Goal: Transaction & Acquisition: Purchase product/service

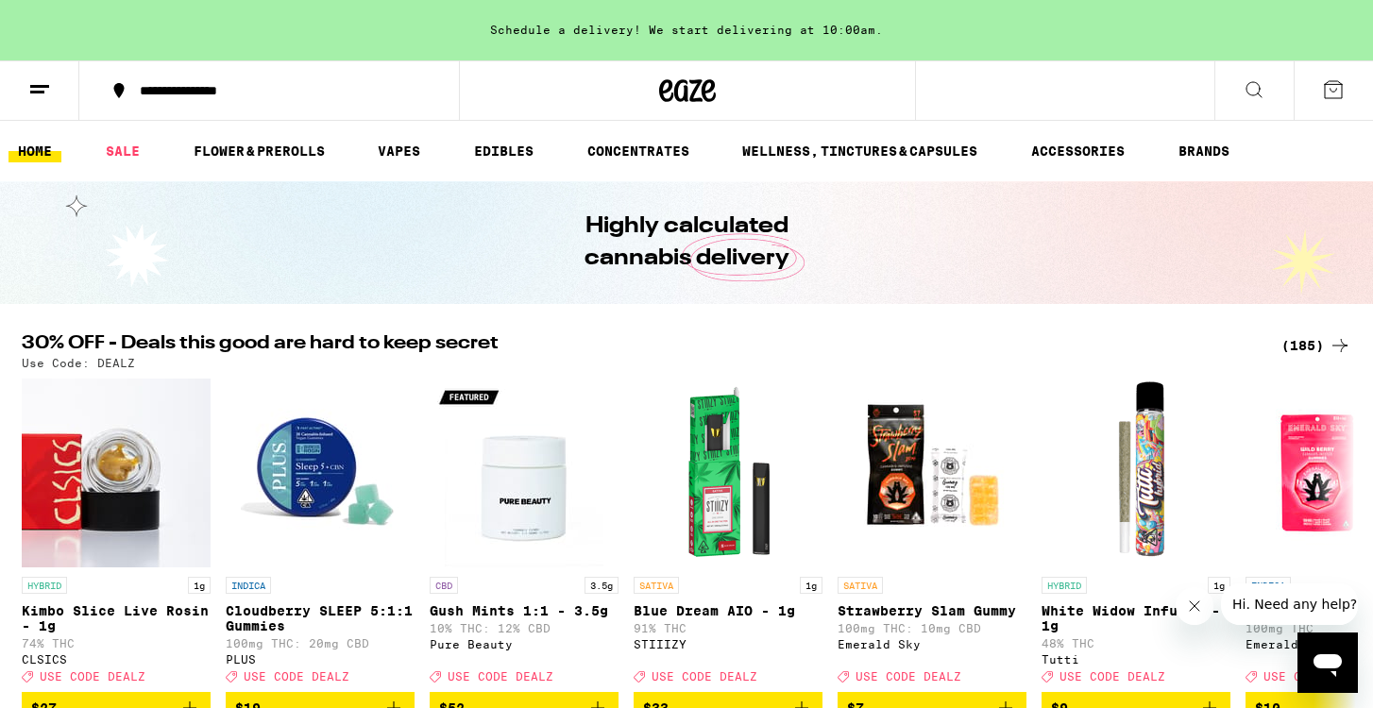
click at [1298, 344] on div "(185)" at bounding box center [1316, 345] width 70 height 23
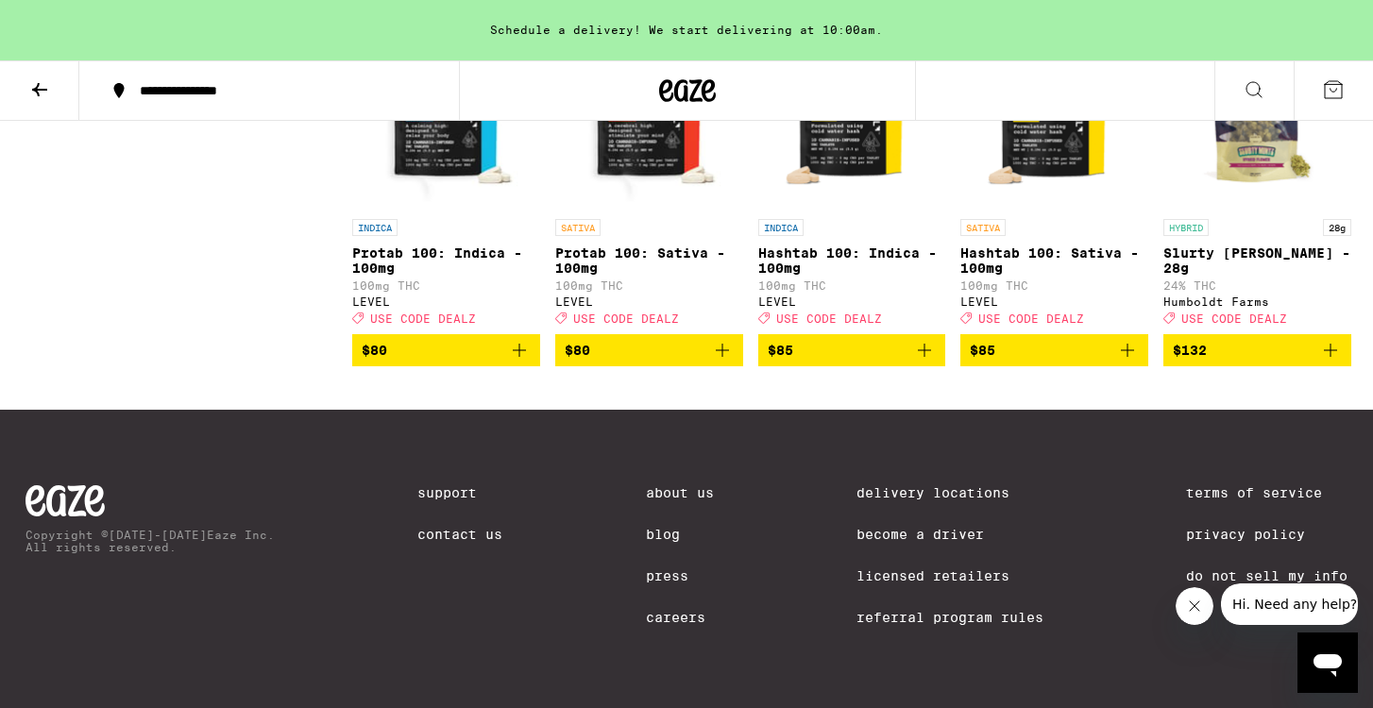
scroll to position [13503, 0]
click at [43, 84] on icon at bounding box center [39, 89] width 23 height 23
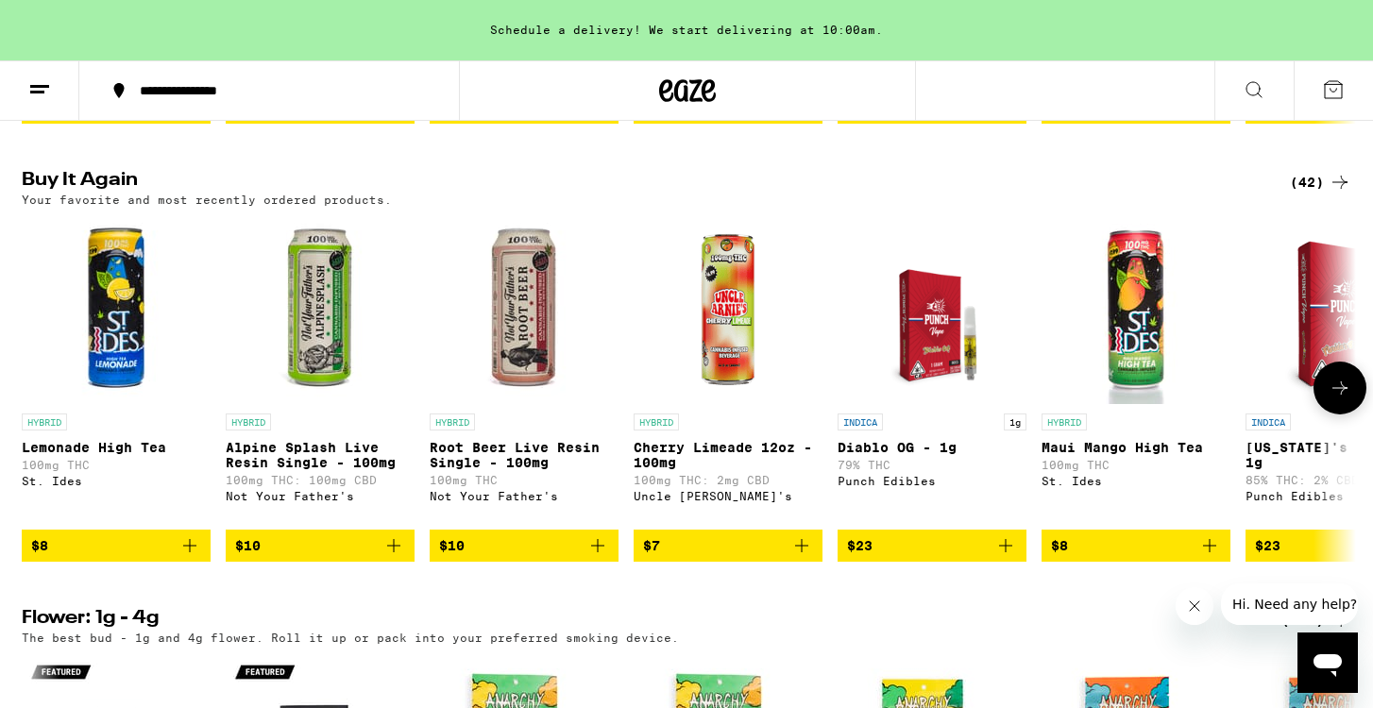
scroll to position [1871, 0]
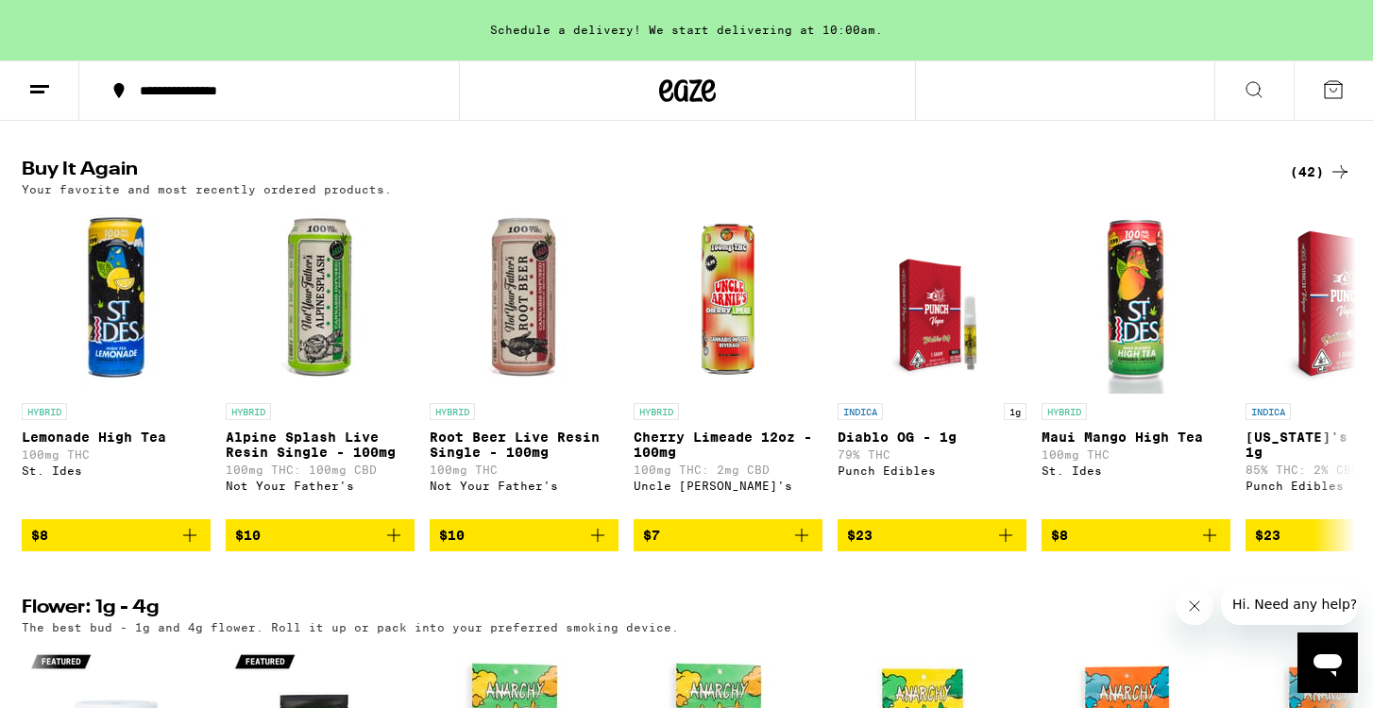
click at [1309, 183] on div "(42)" at bounding box center [1320, 171] width 61 height 23
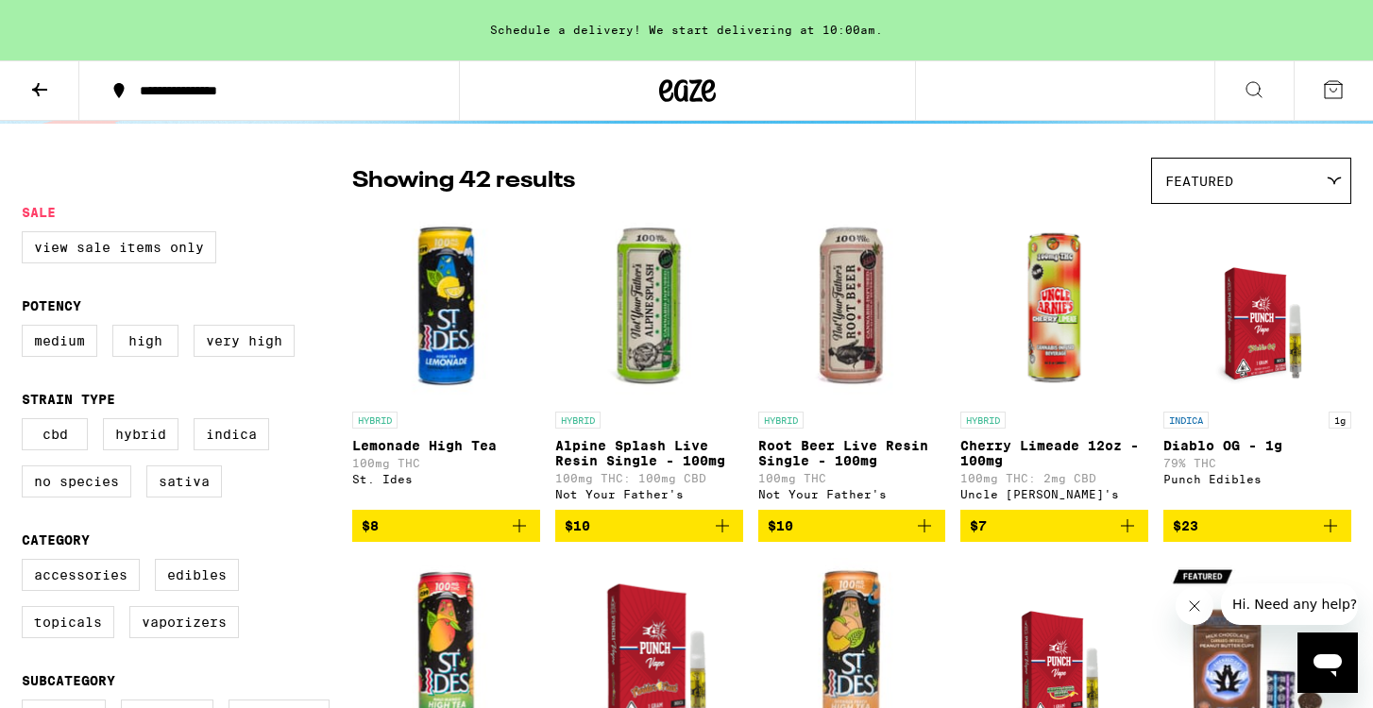
scroll to position [119, 0]
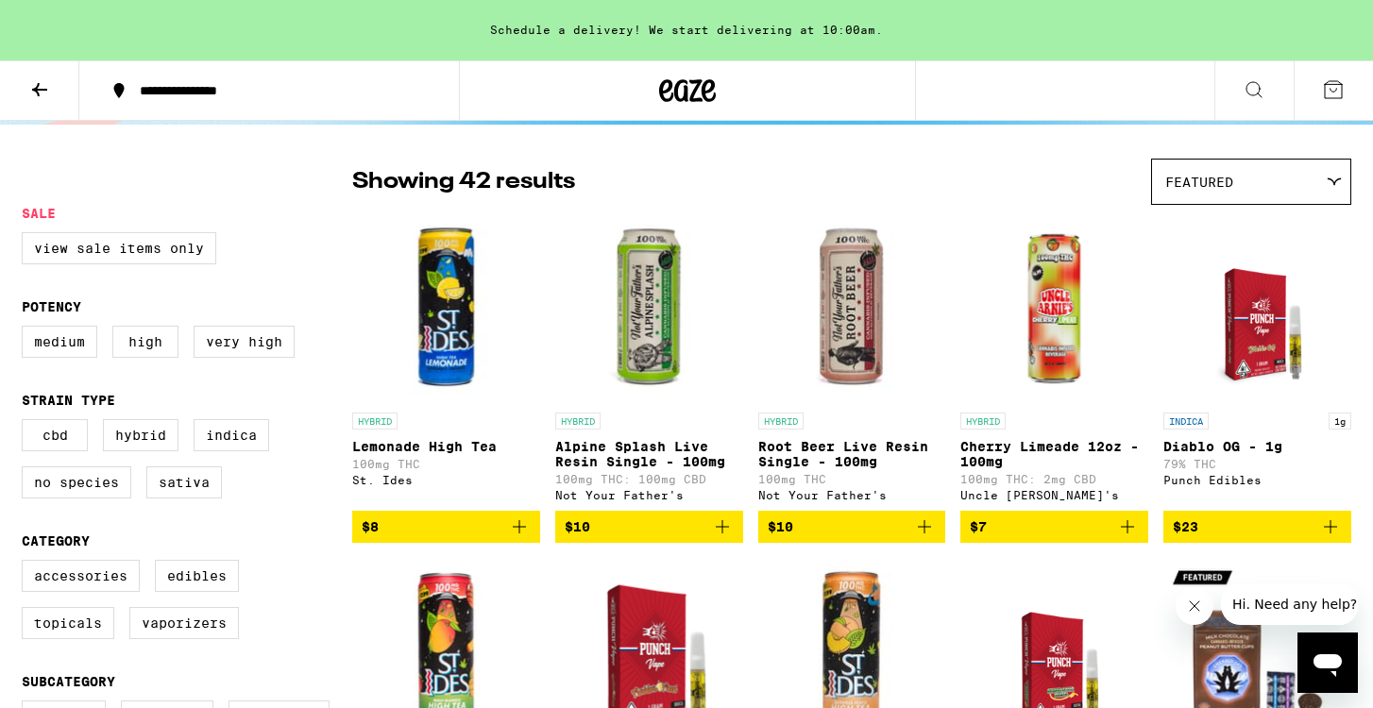
click at [727, 530] on icon "Add to bag" at bounding box center [722, 526] width 23 height 23
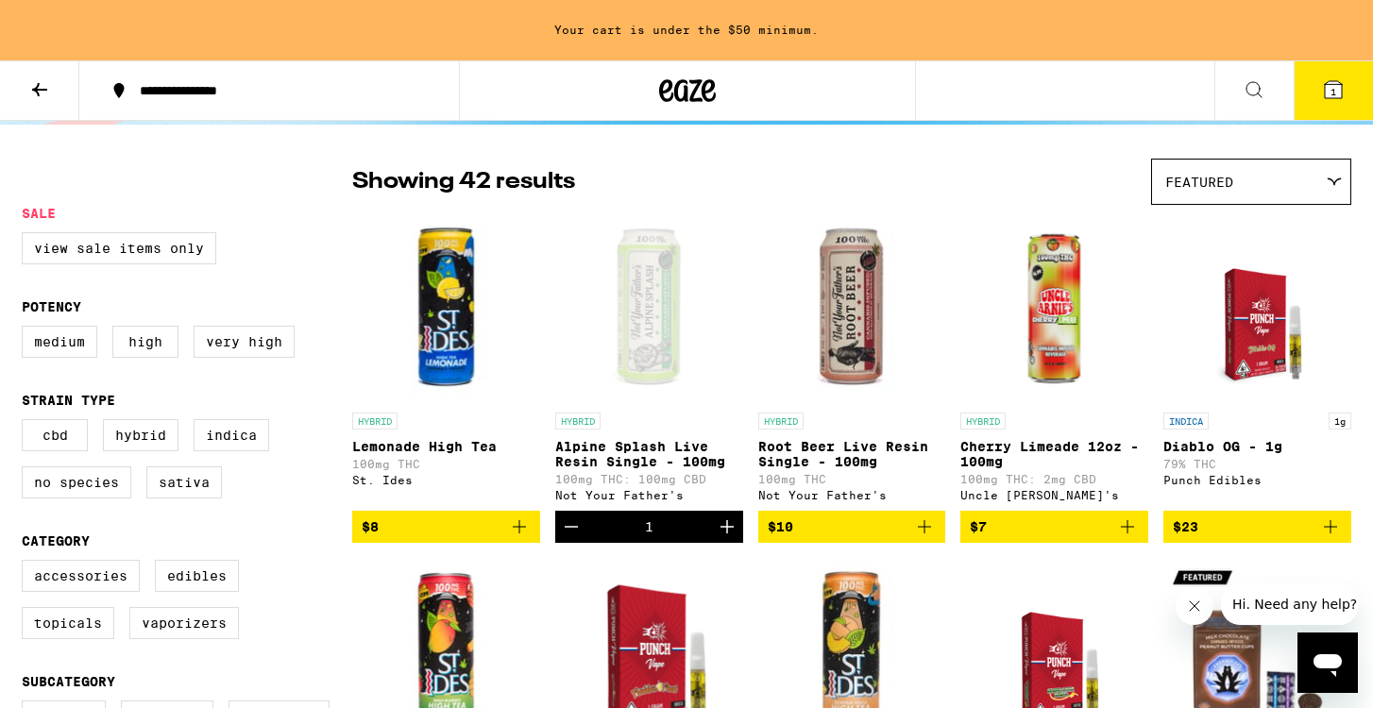
click at [928, 536] on icon "Add to bag" at bounding box center [924, 526] width 23 height 23
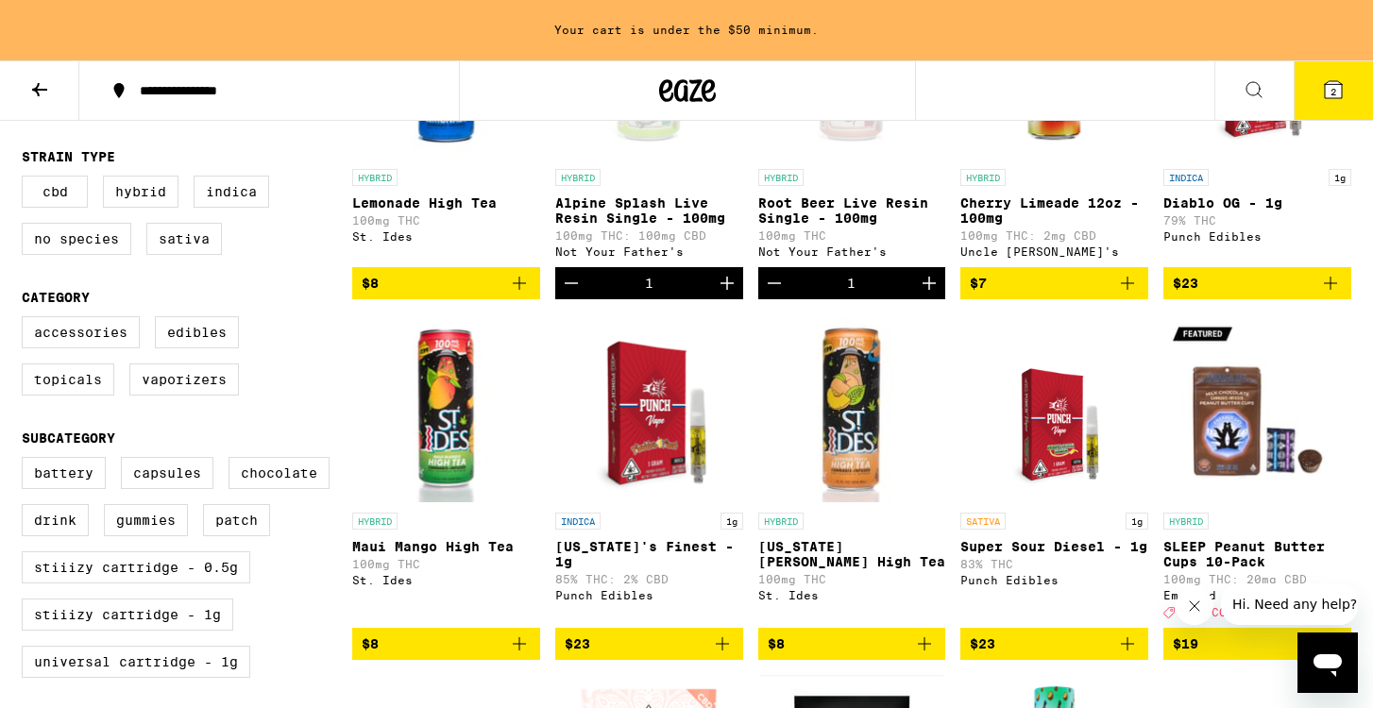
scroll to position [360, 0]
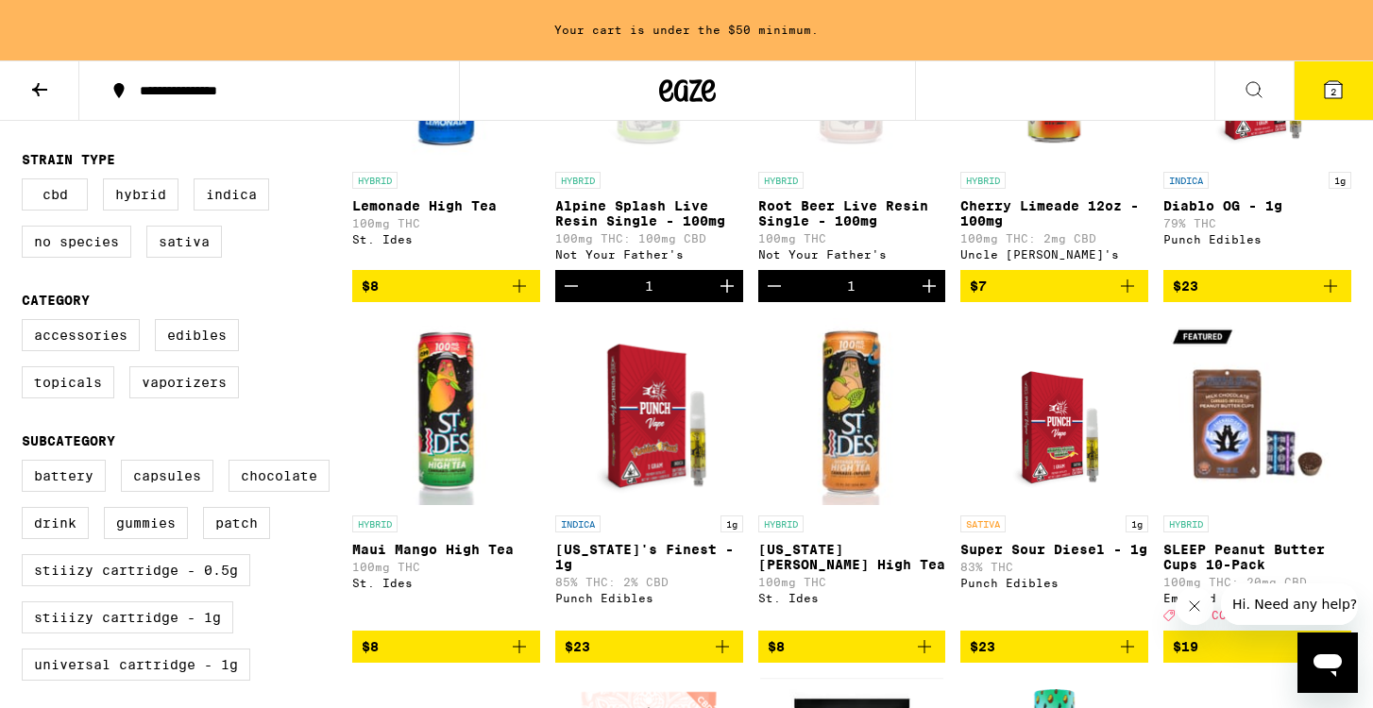
click at [925, 658] on icon "Add to bag" at bounding box center [924, 646] width 23 height 23
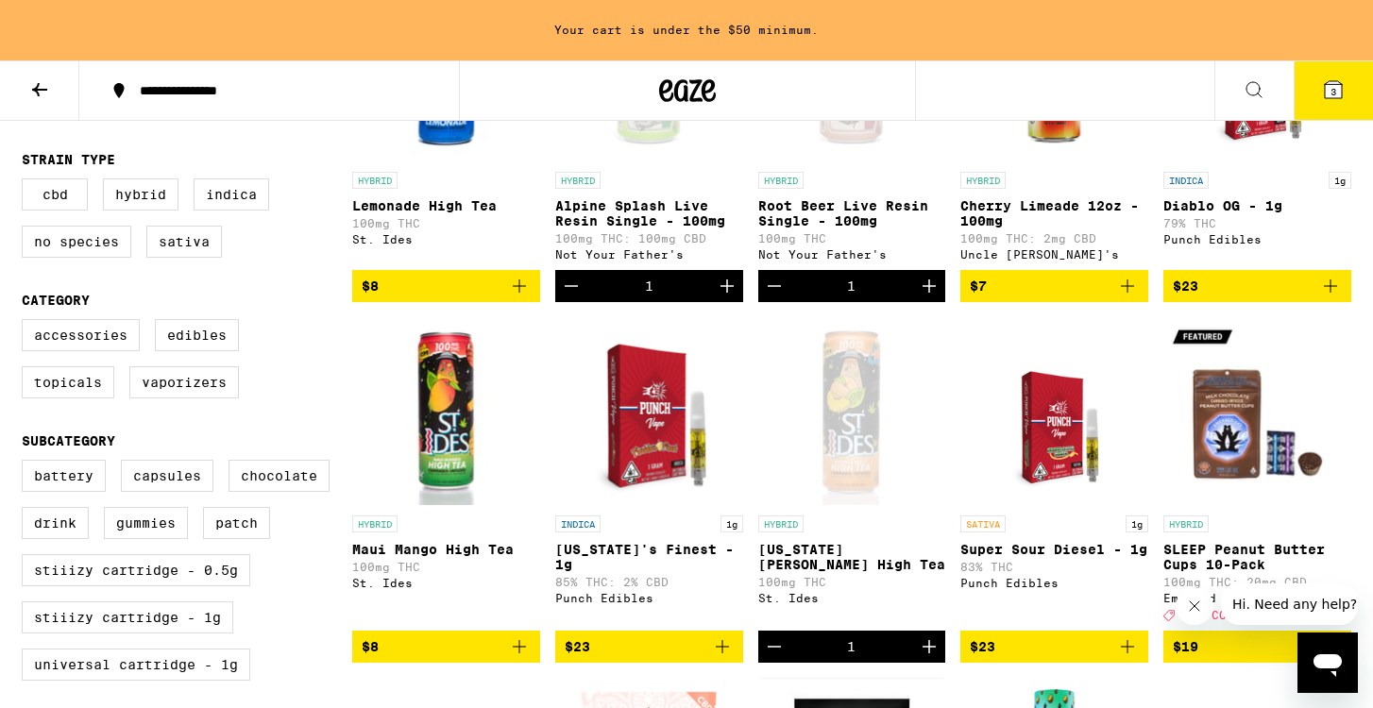
click at [525, 658] on icon "Add to bag" at bounding box center [519, 646] width 23 height 23
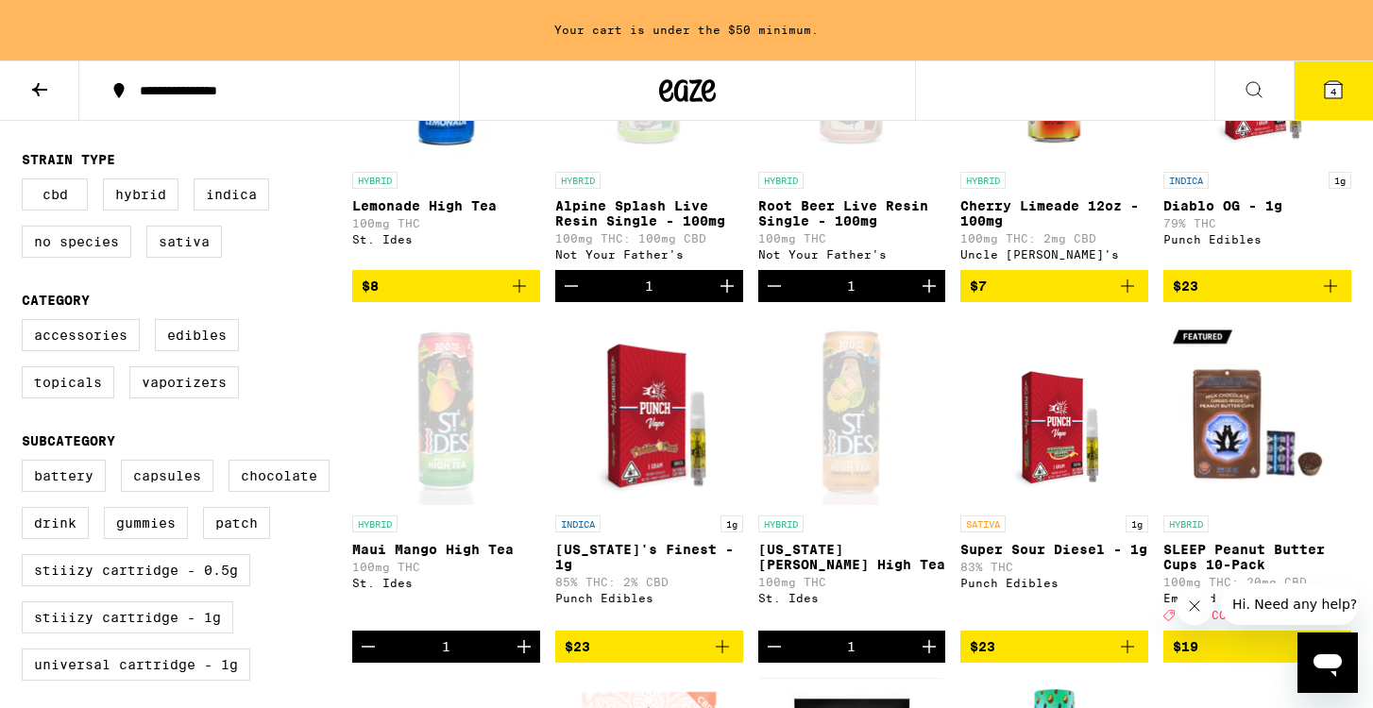
click at [932, 290] on icon "Increment" at bounding box center [929, 286] width 23 height 23
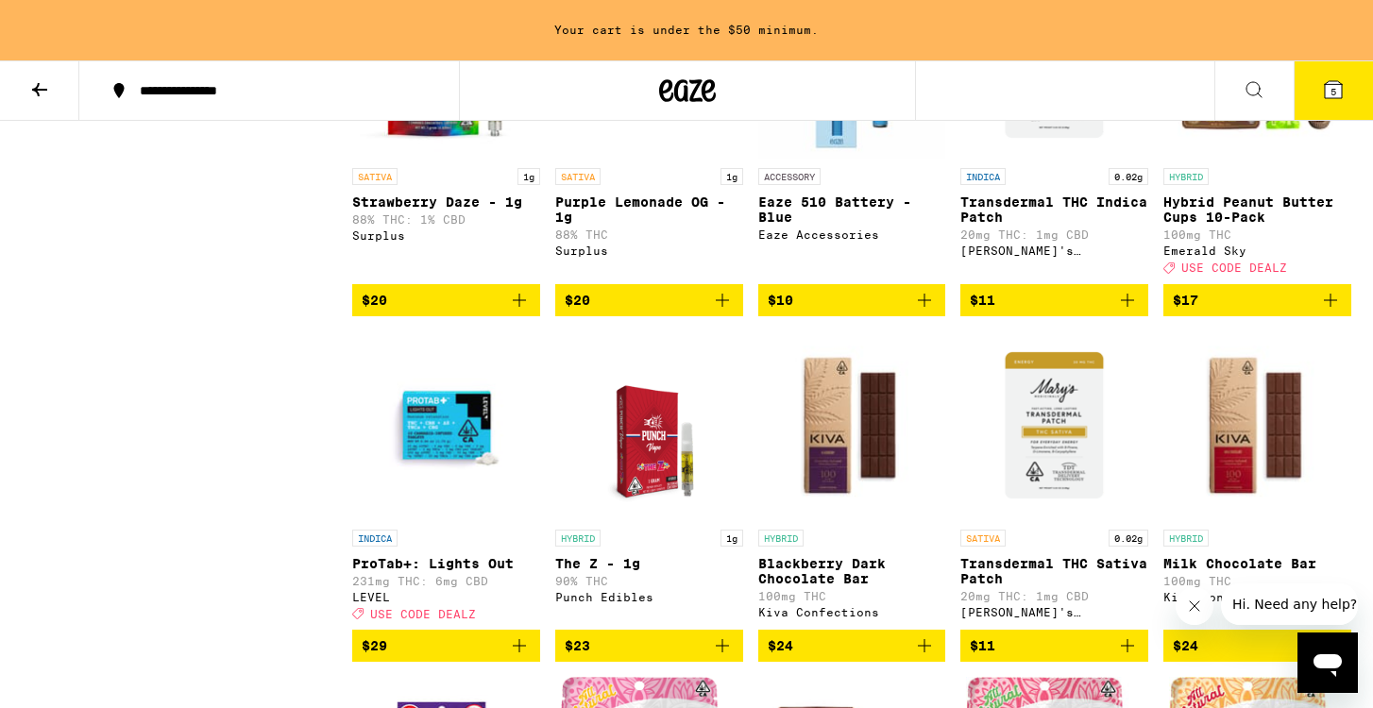
scroll to position [1409, 0]
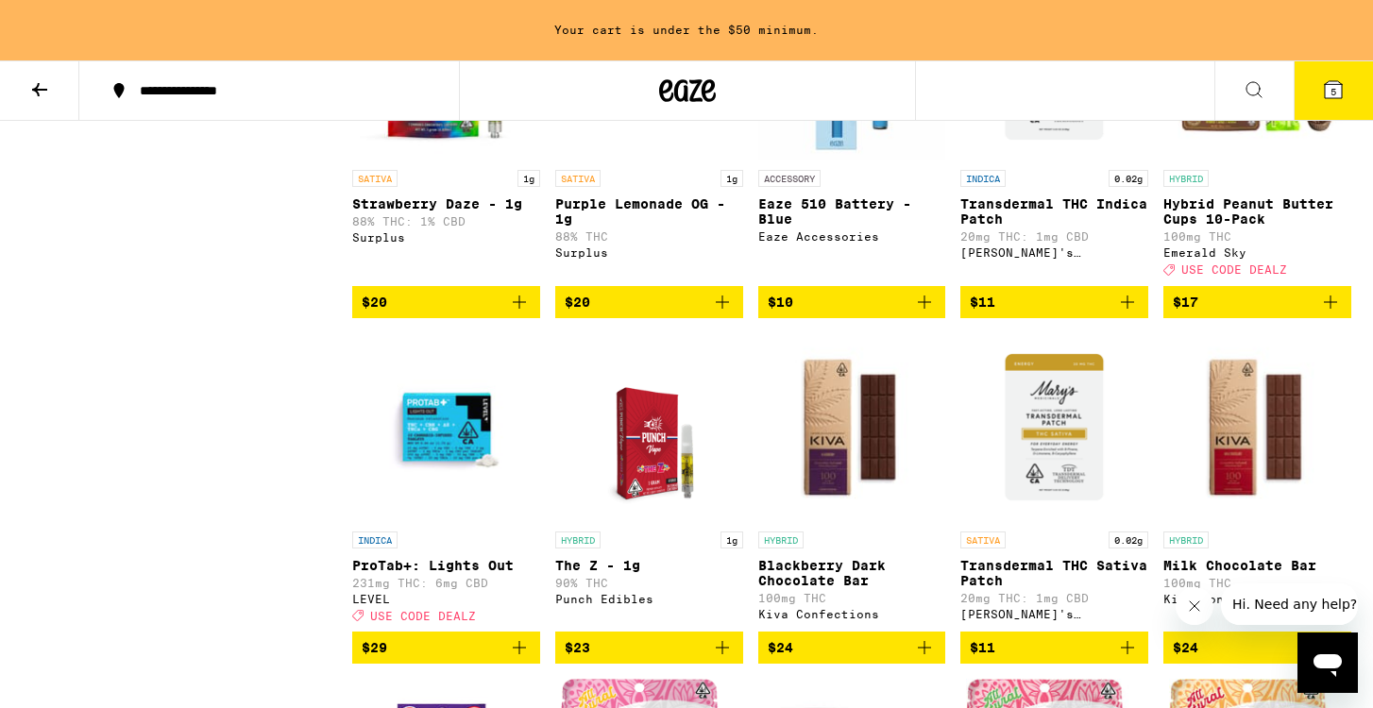
click at [1327, 313] on icon "Add to bag" at bounding box center [1330, 302] width 23 height 23
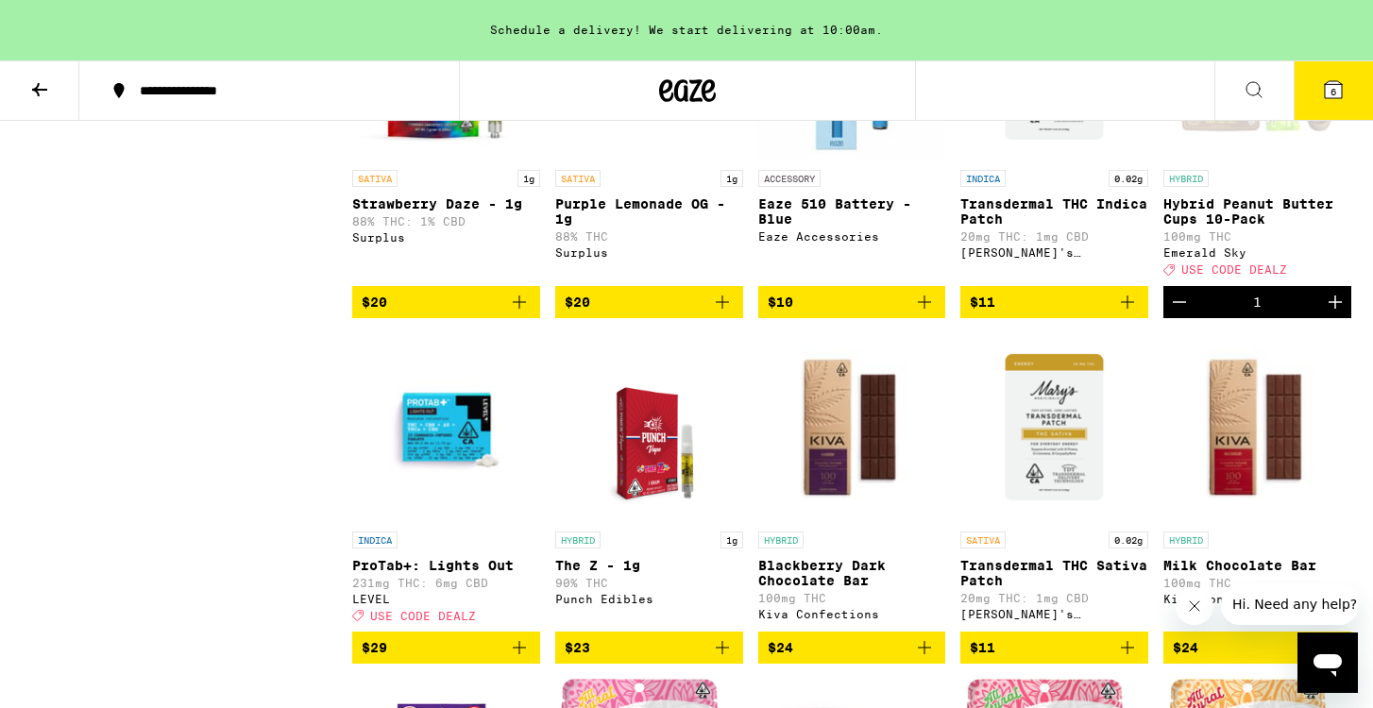
click at [1327, 313] on icon "Increment" at bounding box center [1335, 302] width 23 height 23
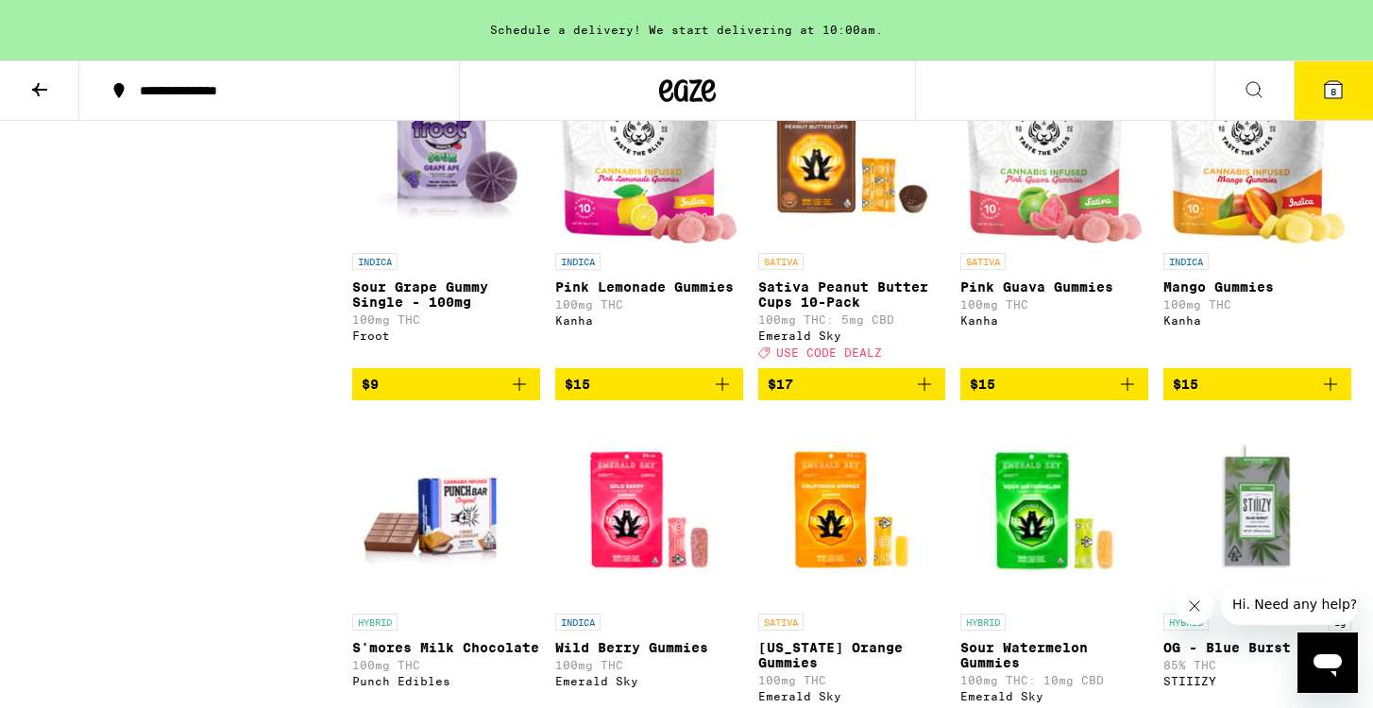
scroll to position [2033, 0]
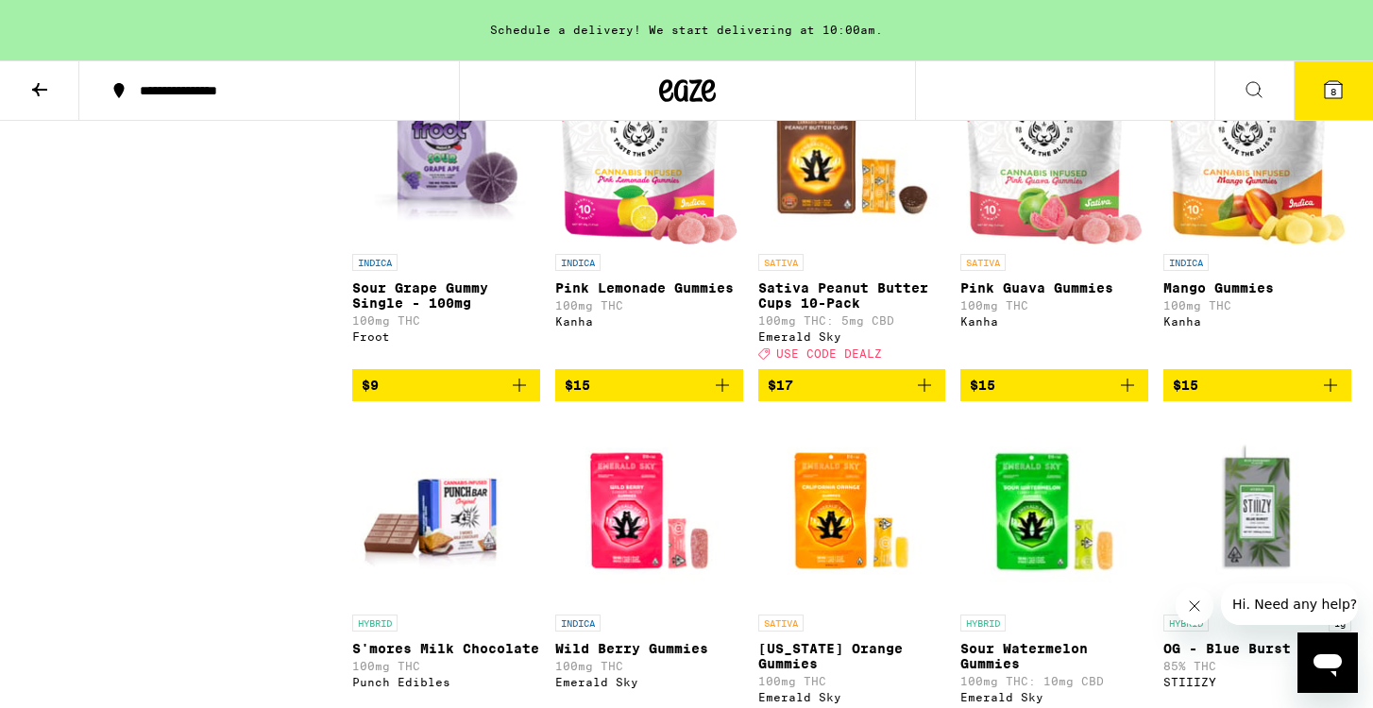
click at [924, 392] on icon "Add to bag" at bounding box center [924, 385] width 13 height 13
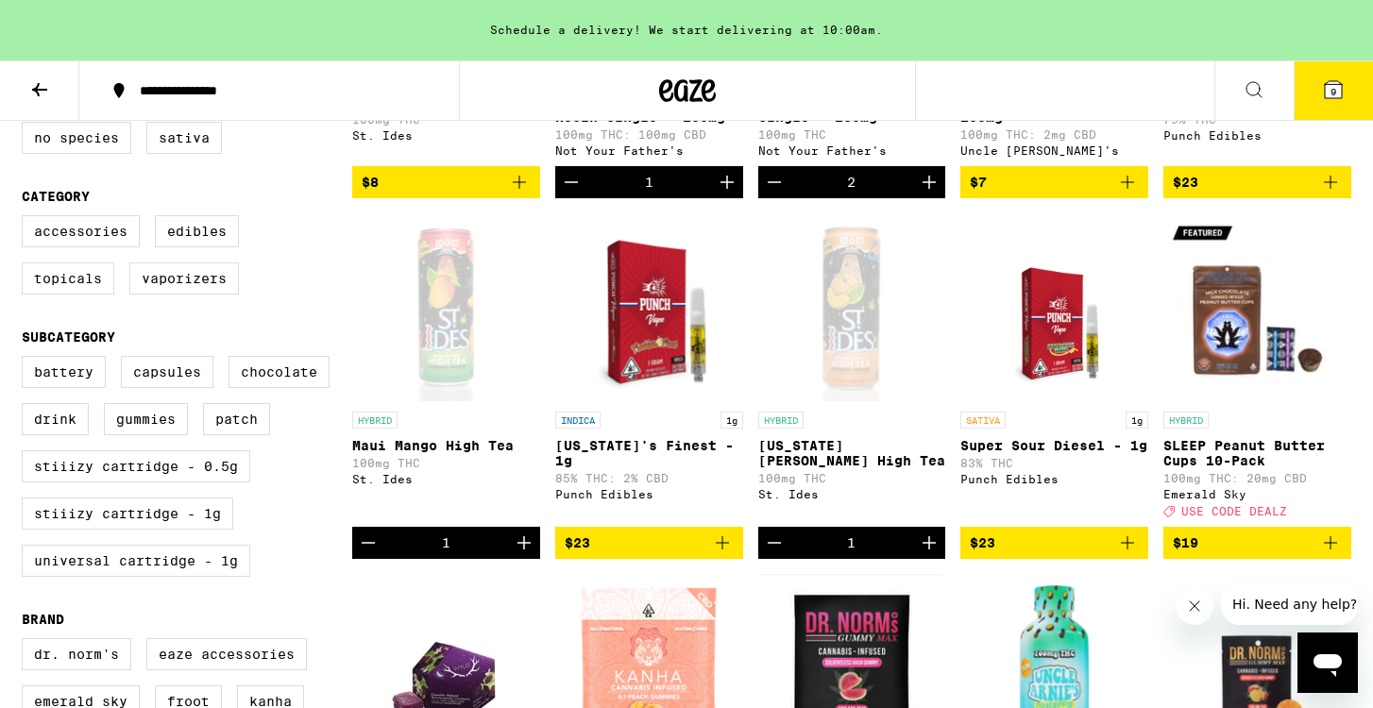
scroll to position [463, 0]
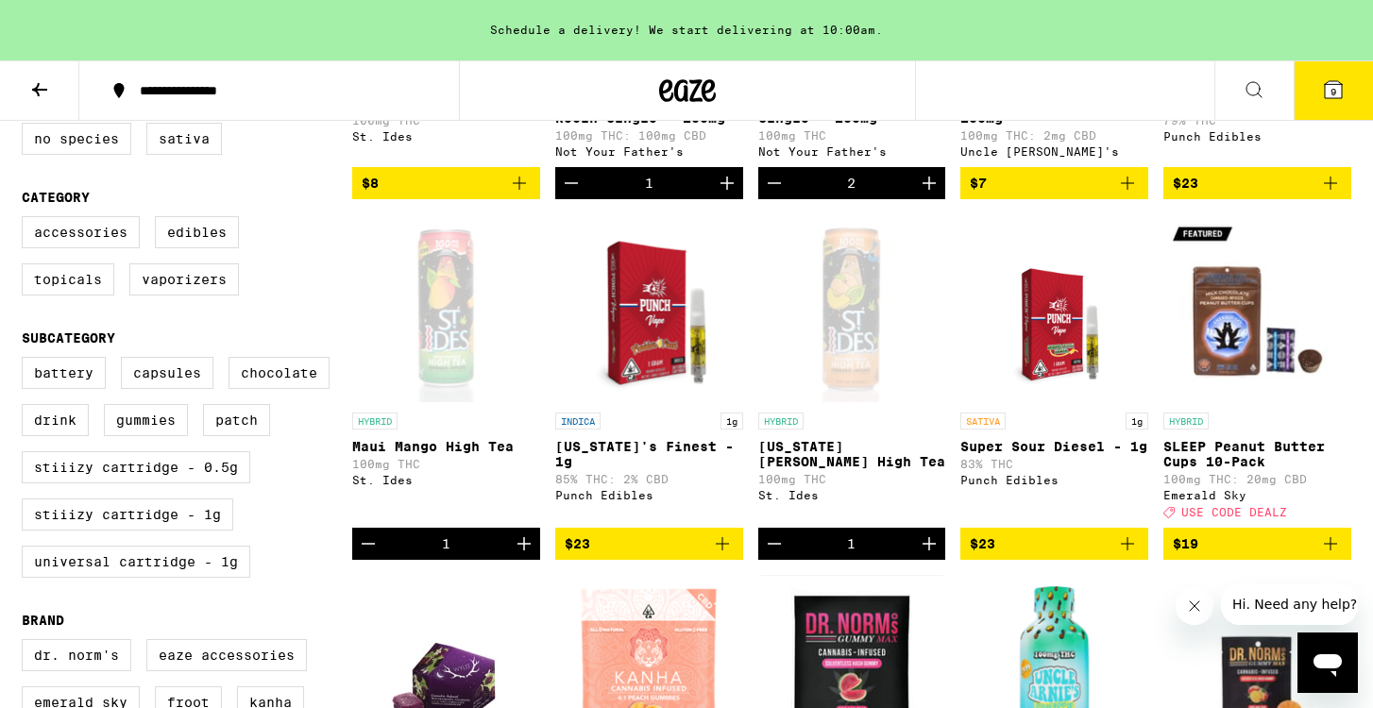
click at [731, 555] on icon "Add to bag" at bounding box center [722, 543] width 23 height 23
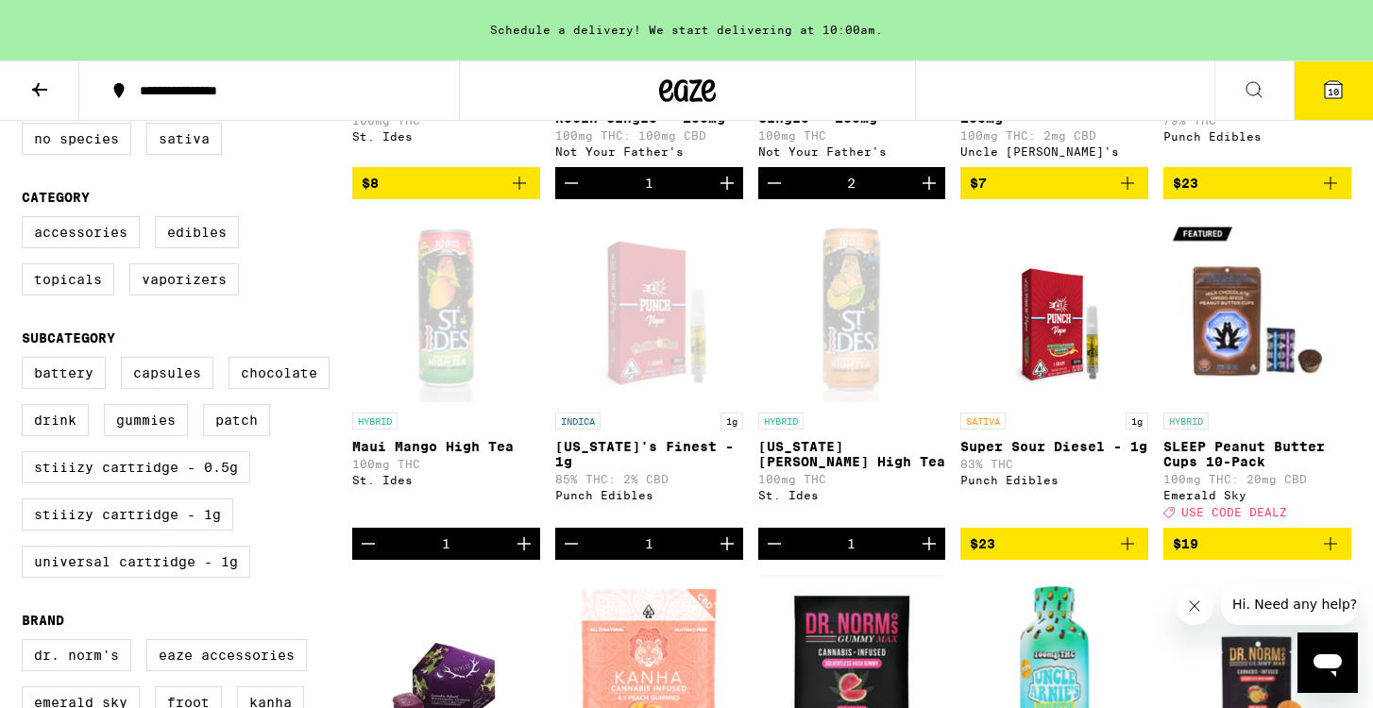
click at [1128, 551] on button "$23" at bounding box center [1054, 544] width 188 height 32
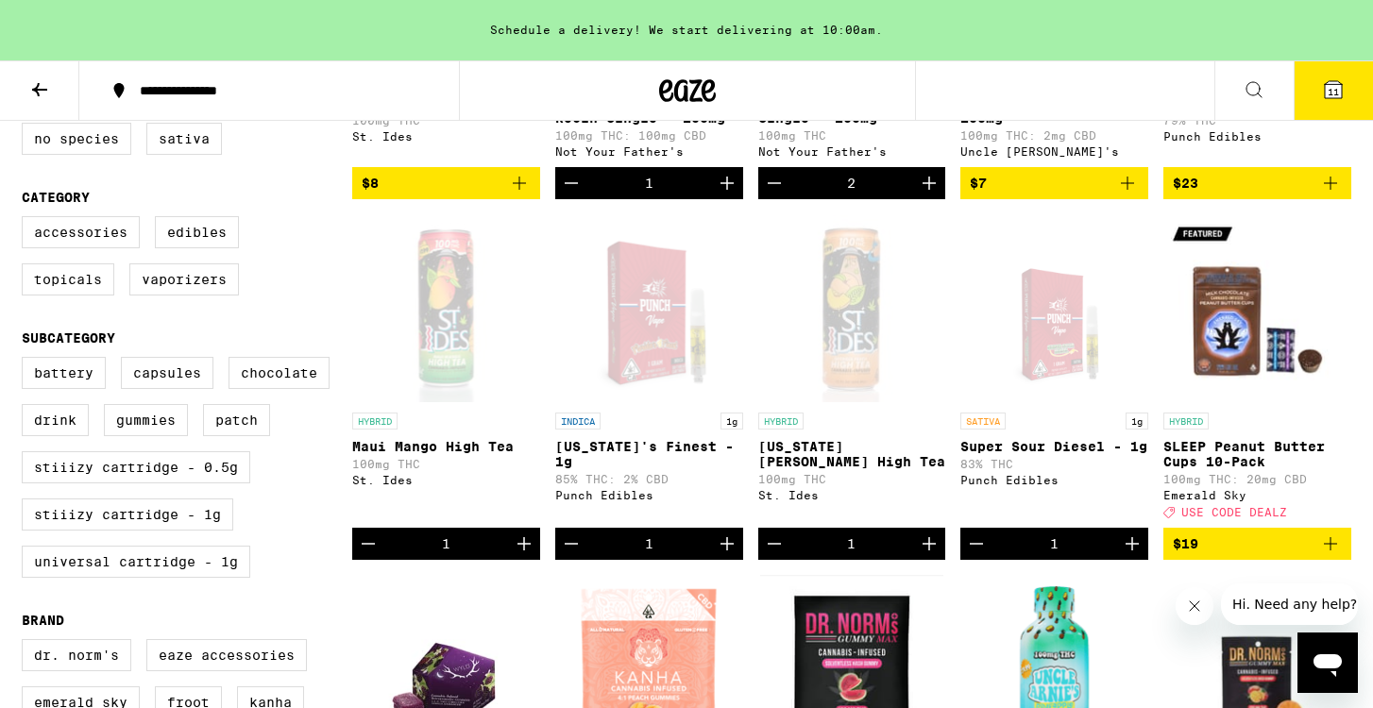
click at [1133, 550] on icon "Increment" at bounding box center [1131, 543] width 13 height 13
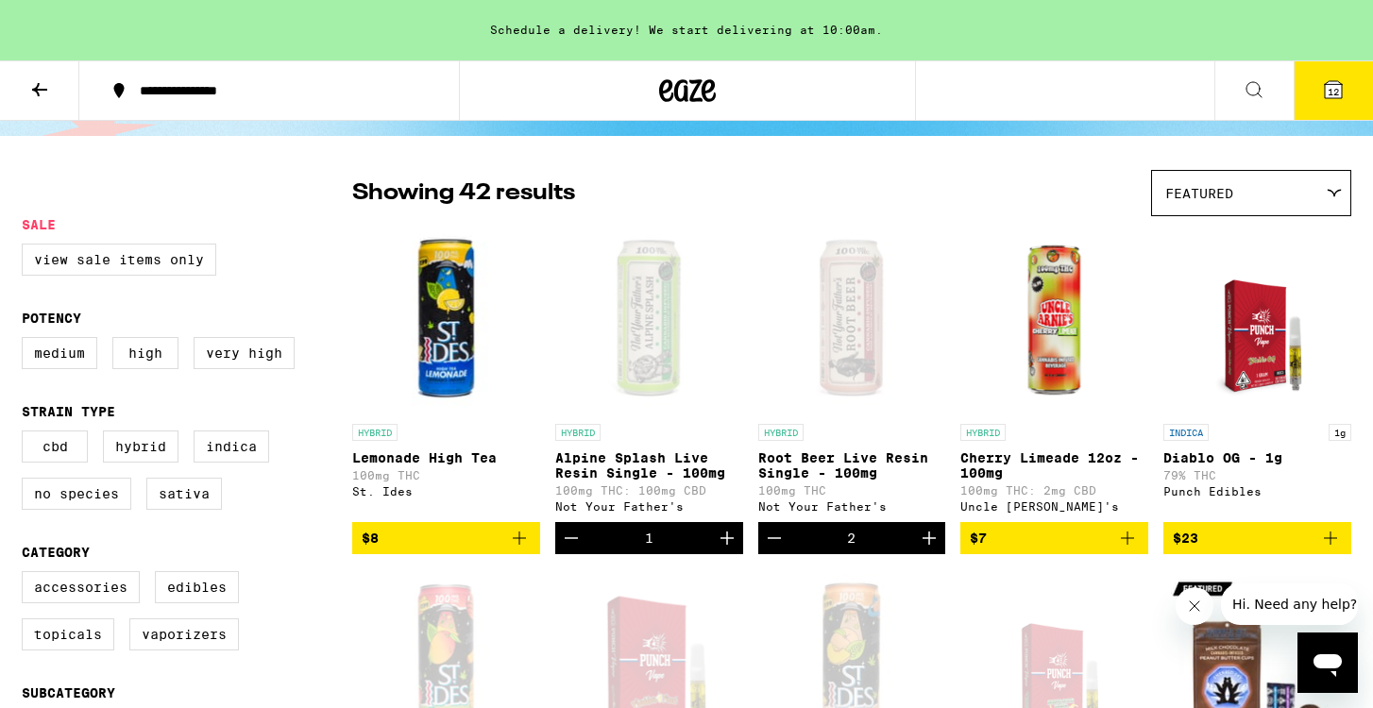
scroll to position [107, 0]
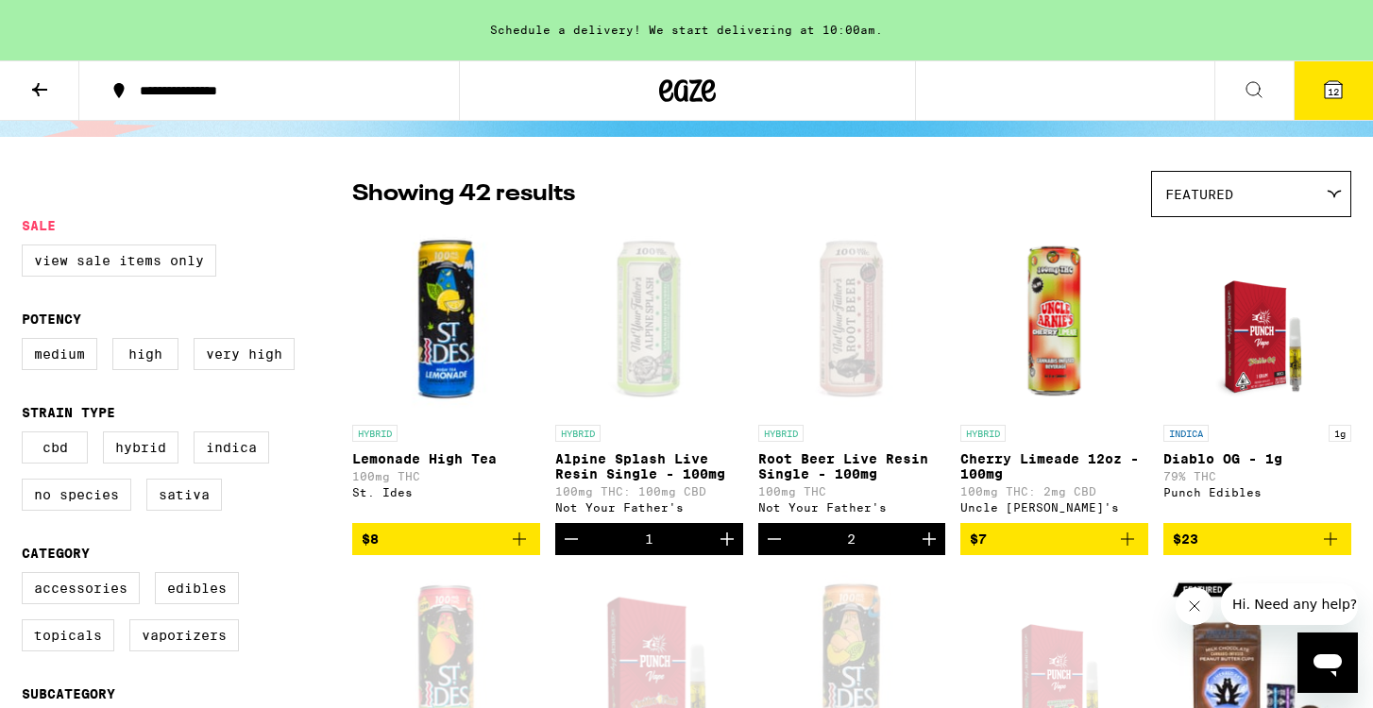
click at [1326, 548] on icon "Add to bag" at bounding box center [1330, 539] width 23 height 23
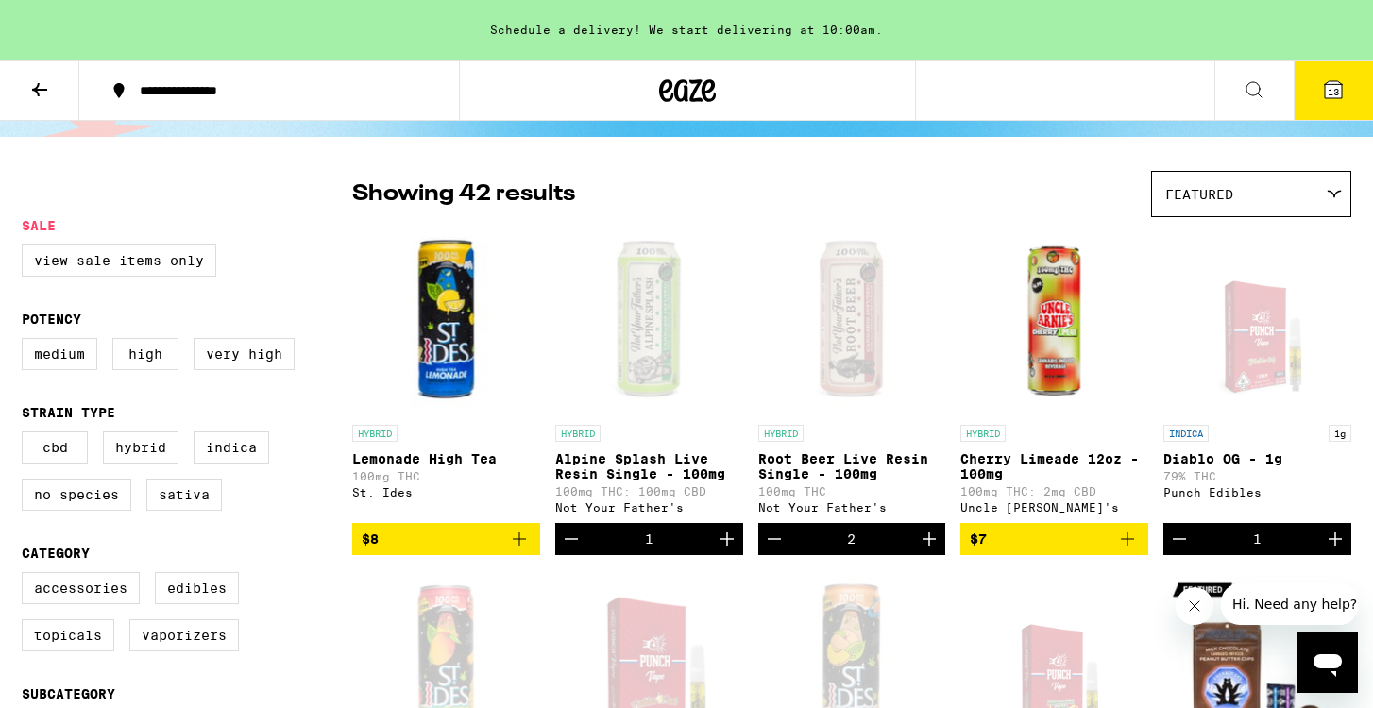
click at [512, 549] on icon "Add to bag" at bounding box center [519, 539] width 23 height 23
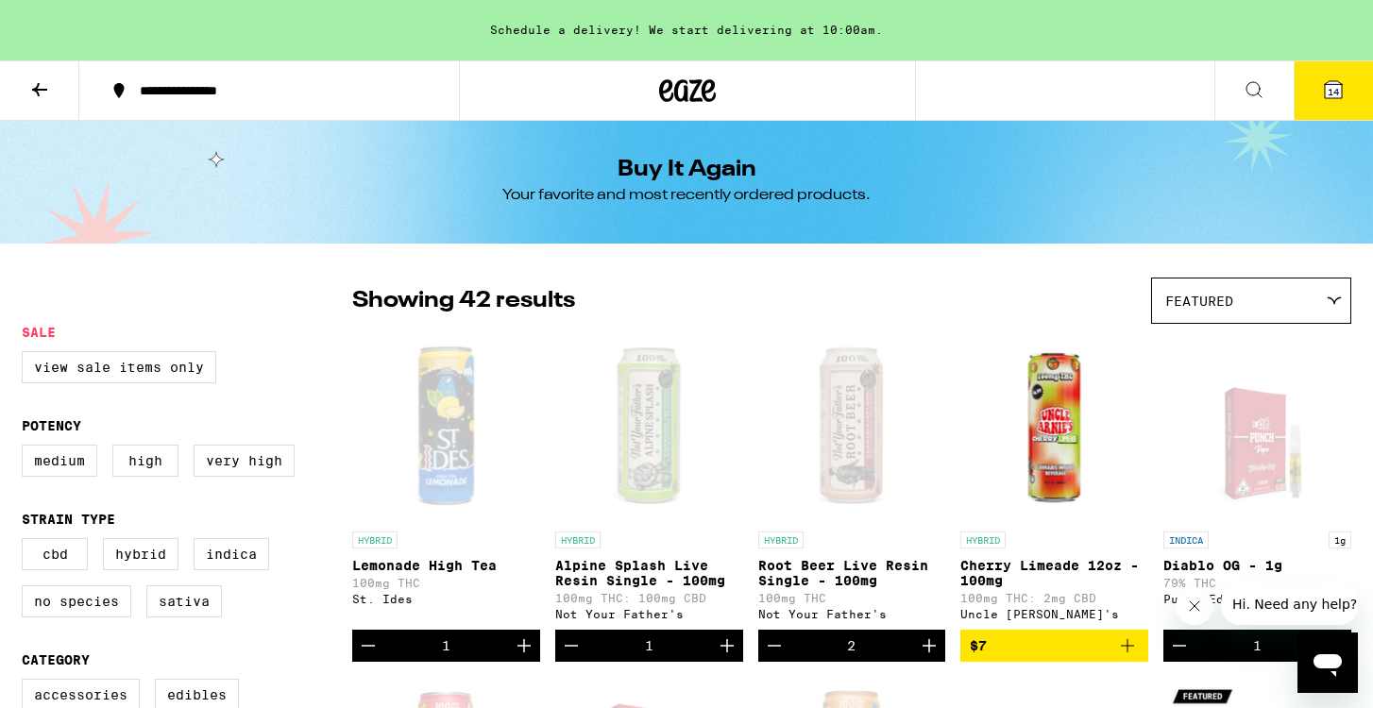
scroll to position [0, 0]
click at [42, 92] on icon at bounding box center [39, 89] width 23 height 23
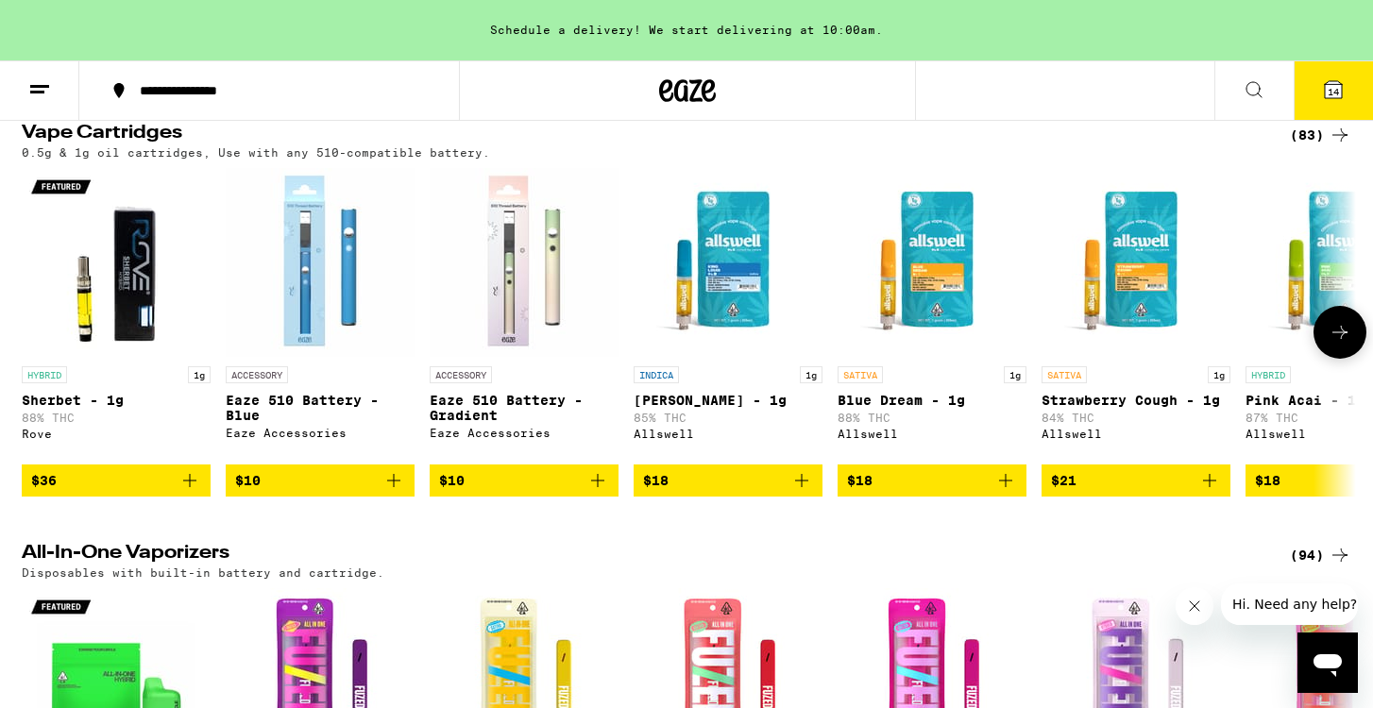
scroll to position [3214, 0]
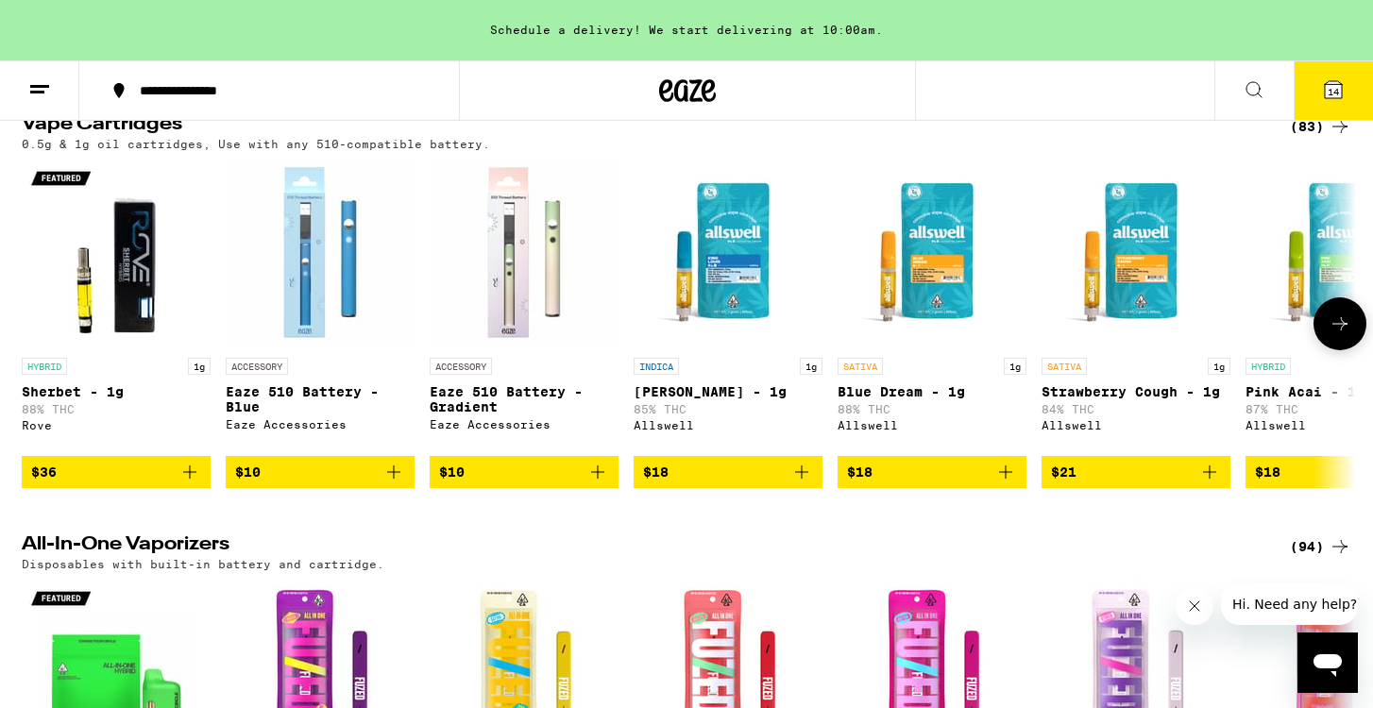
click at [806, 483] on icon "Add to bag" at bounding box center [801, 472] width 23 height 23
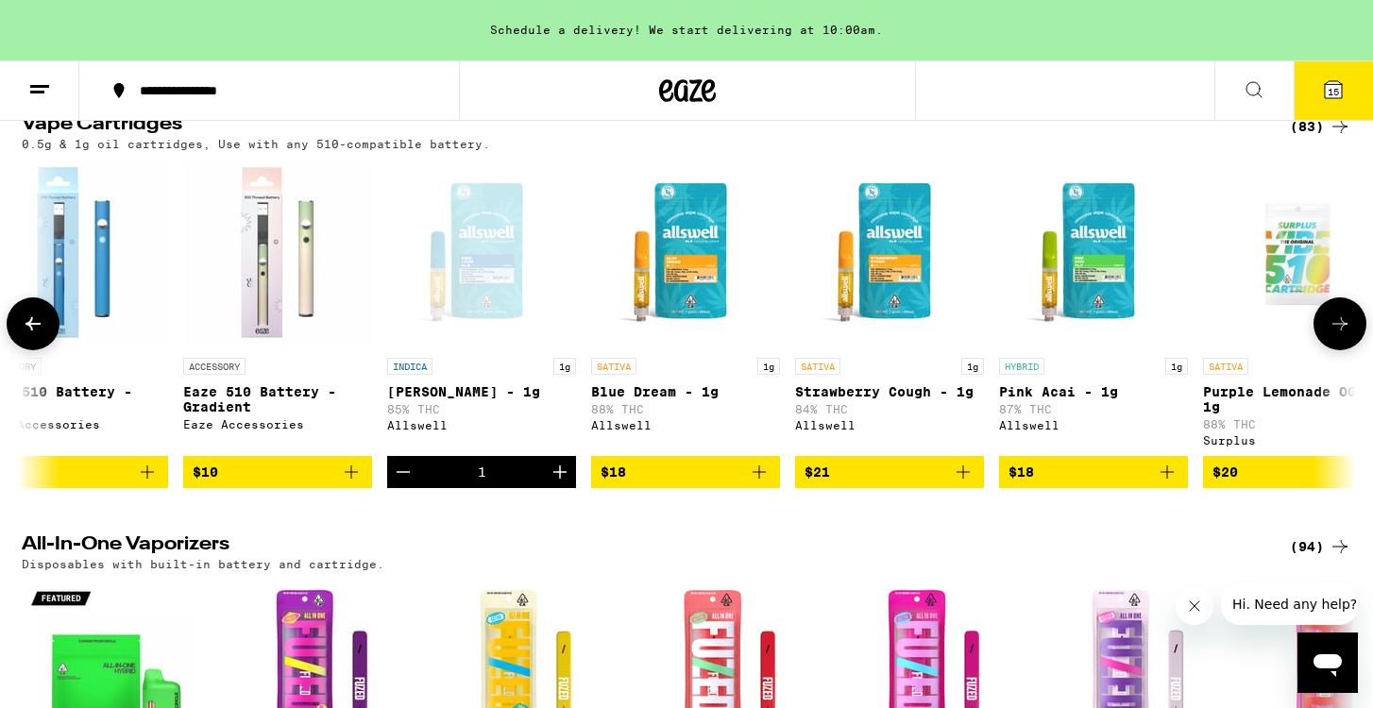
scroll to position [0, 245]
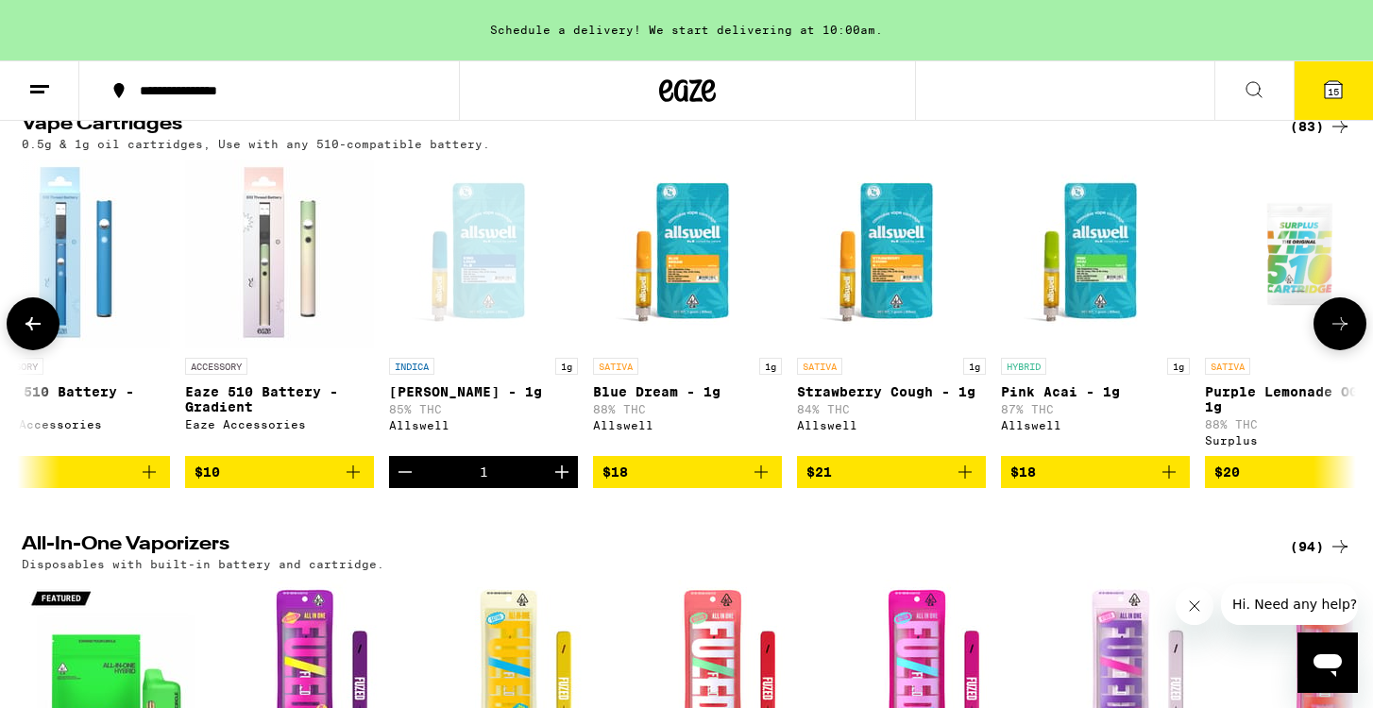
click at [1172, 483] on icon "Add to bag" at bounding box center [1168, 472] width 23 height 23
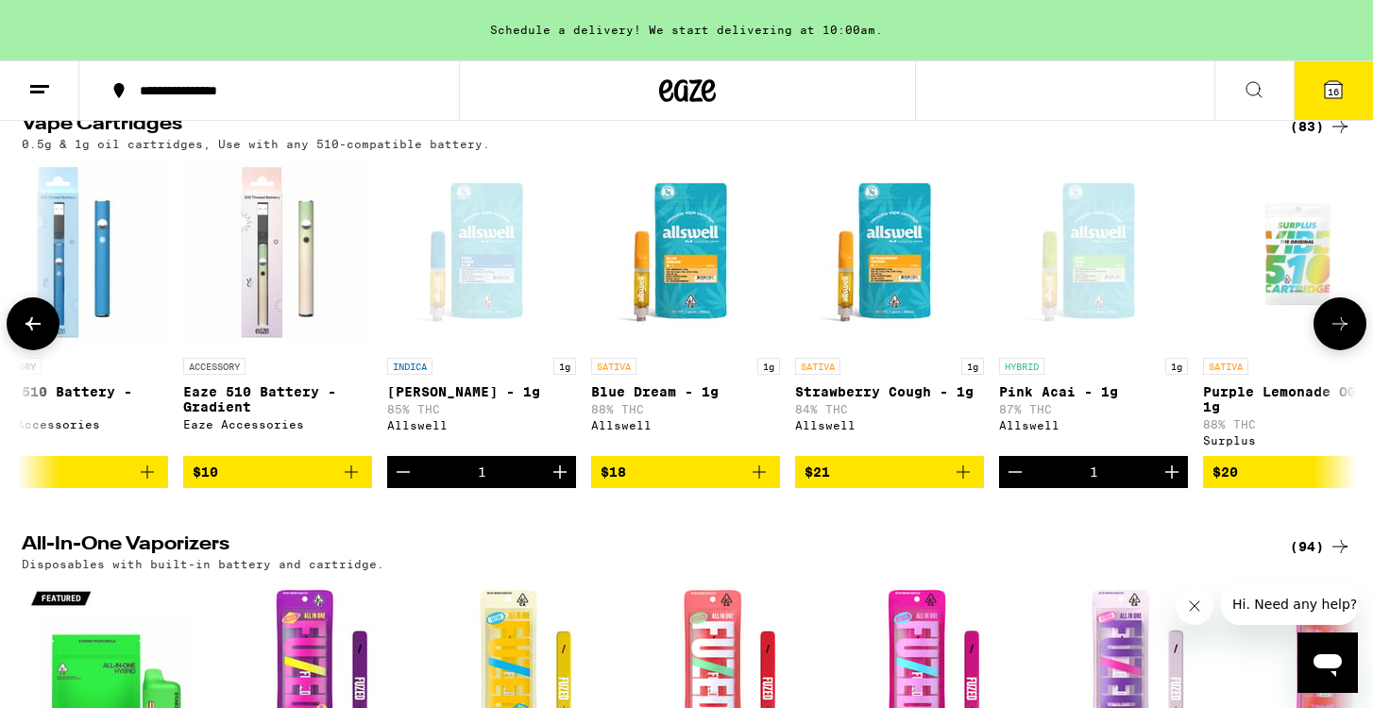
scroll to position [0, 245]
click at [565, 483] on icon "Increment" at bounding box center [560, 472] width 23 height 23
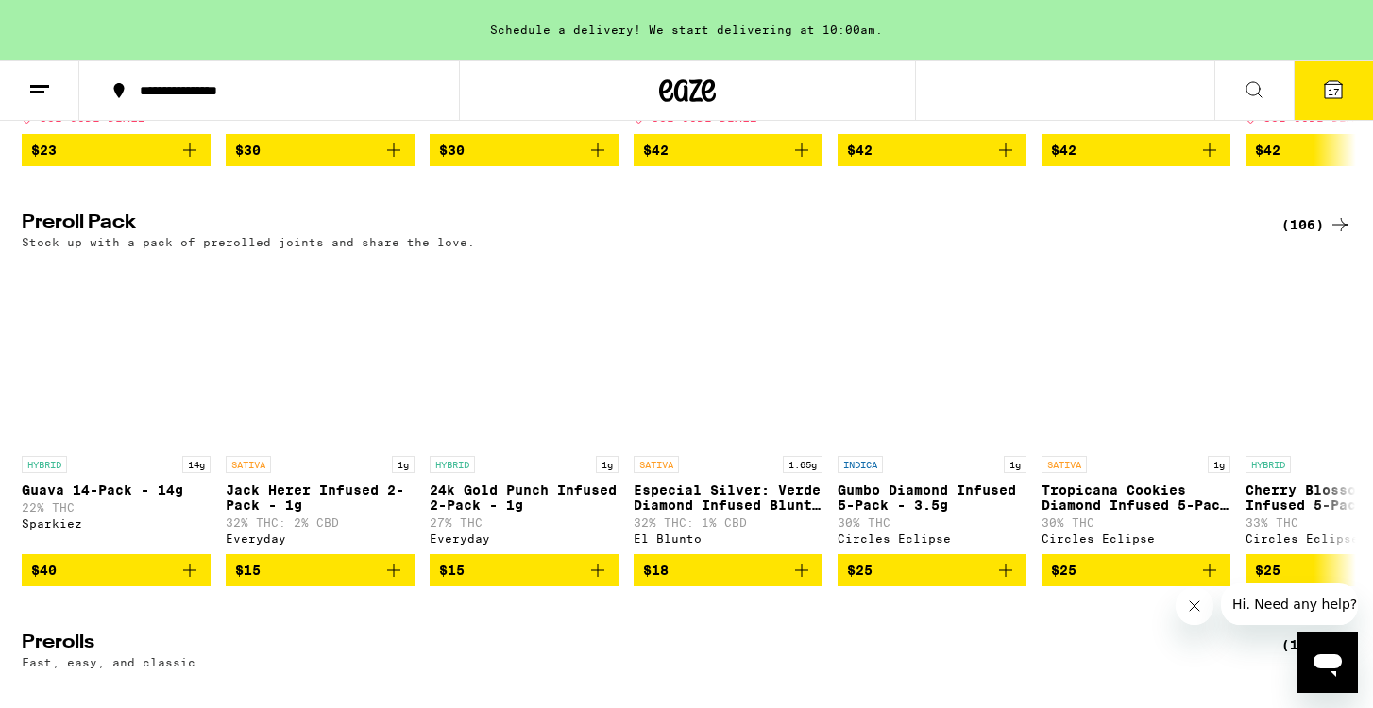
scroll to position [5256, 0]
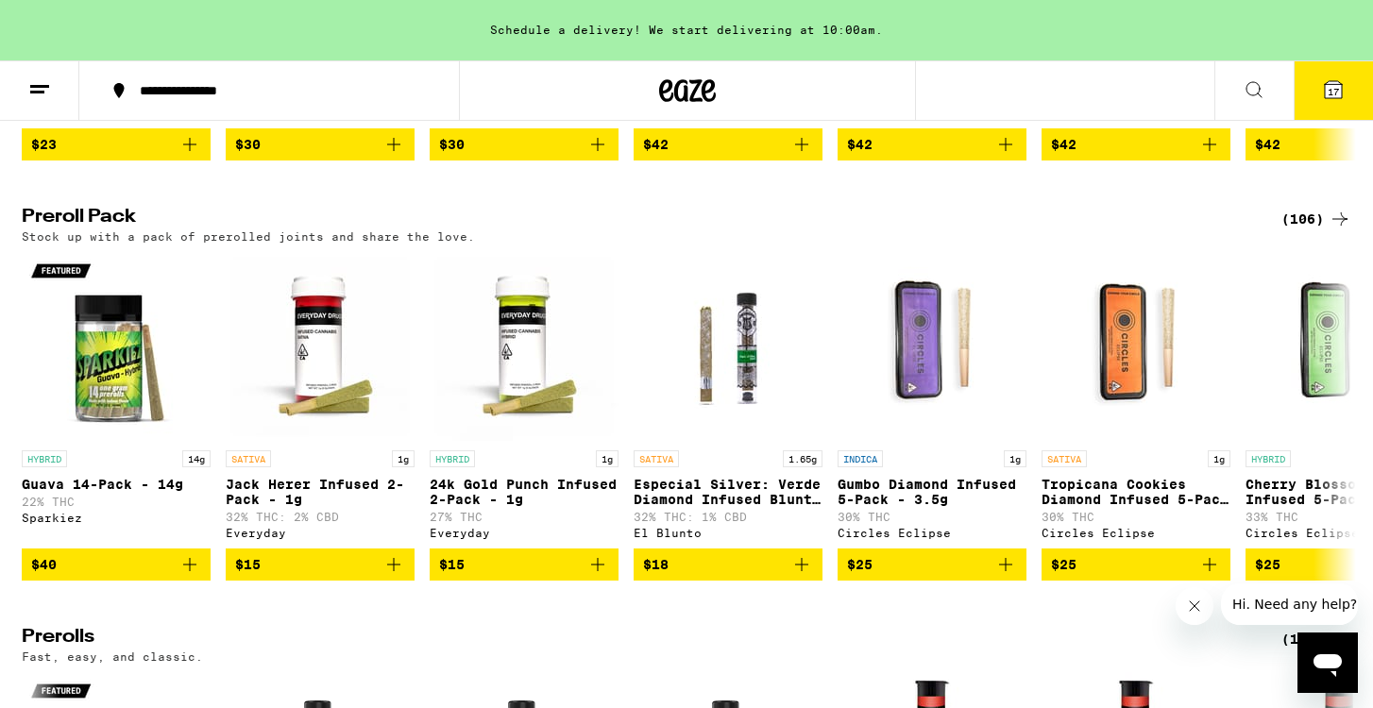
click at [1337, 88] on span "17" at bounding box center [1332, 91] width 11 height 11
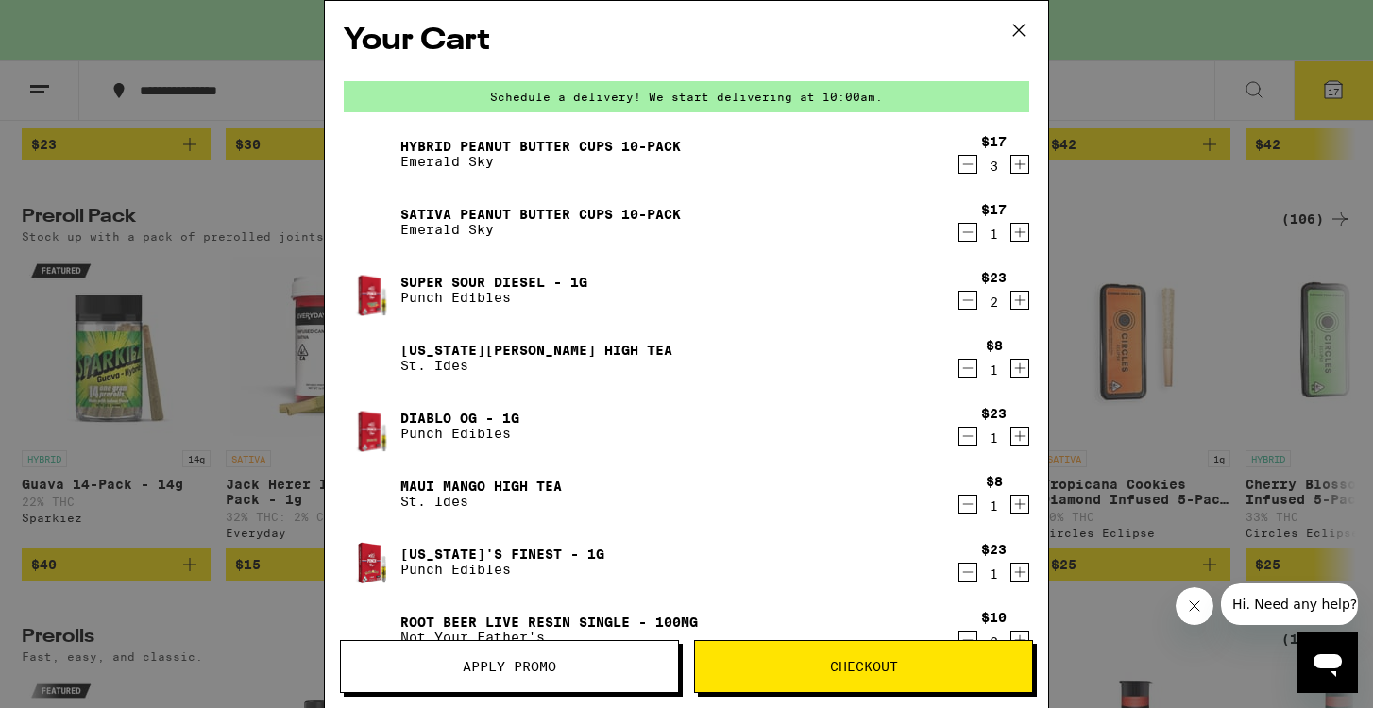
click at [522, 660] on span "Apply Promo" at bounding box center [509, 666] width 93 height 13
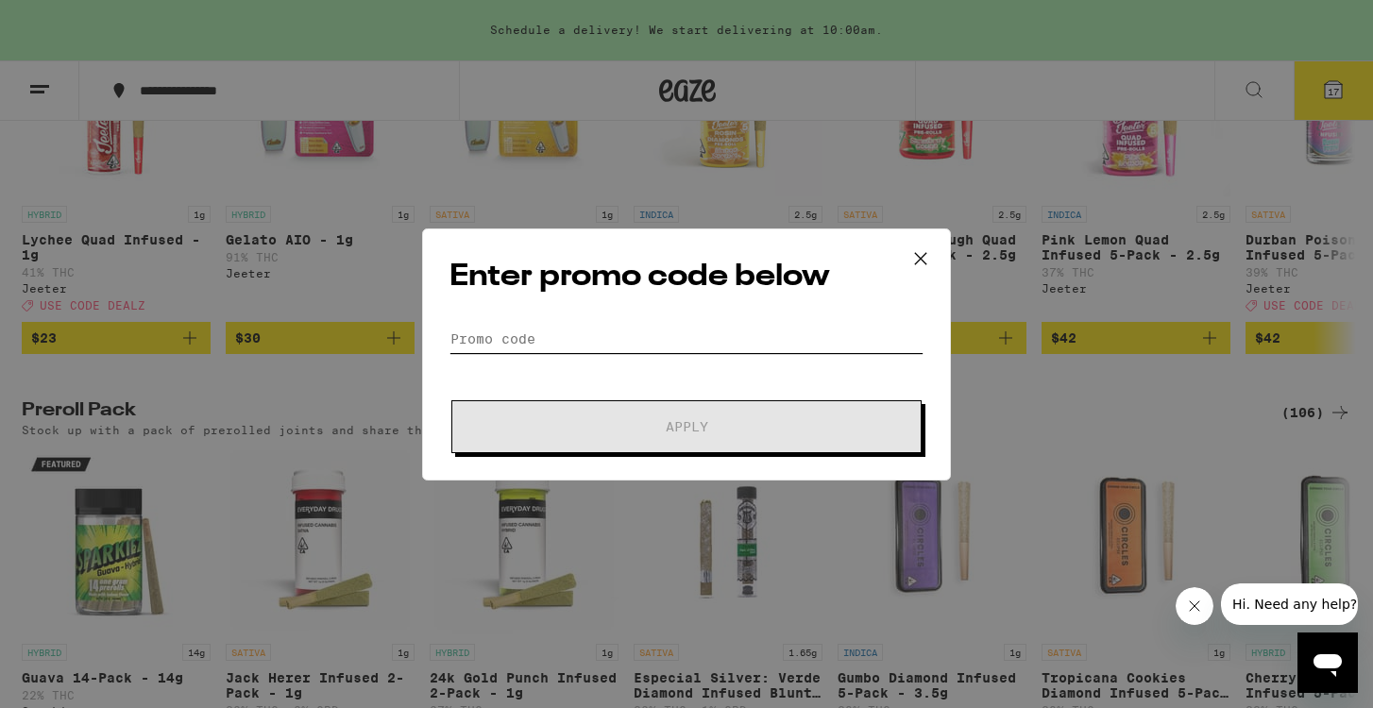
click at [593, 344] on input "Promo Code" at bounding box center [686, 339] width 474 height 28
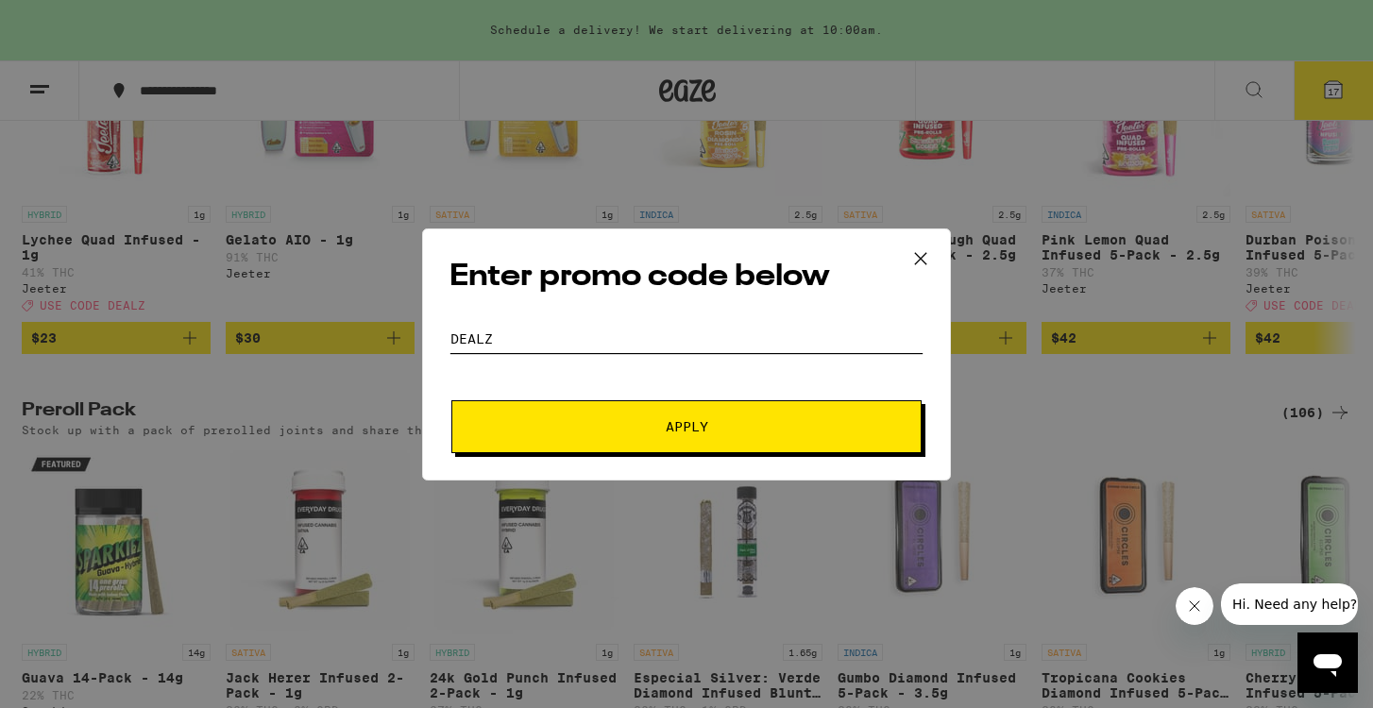
type input "dealz"
drag, startPoint x: 672, startPoint y: 450, endPoint x: 672, endPoint y: 439, distance: 11.3
click at [672, 439] on button "Apply" at bounding box center [686, 426] width 470 height 53
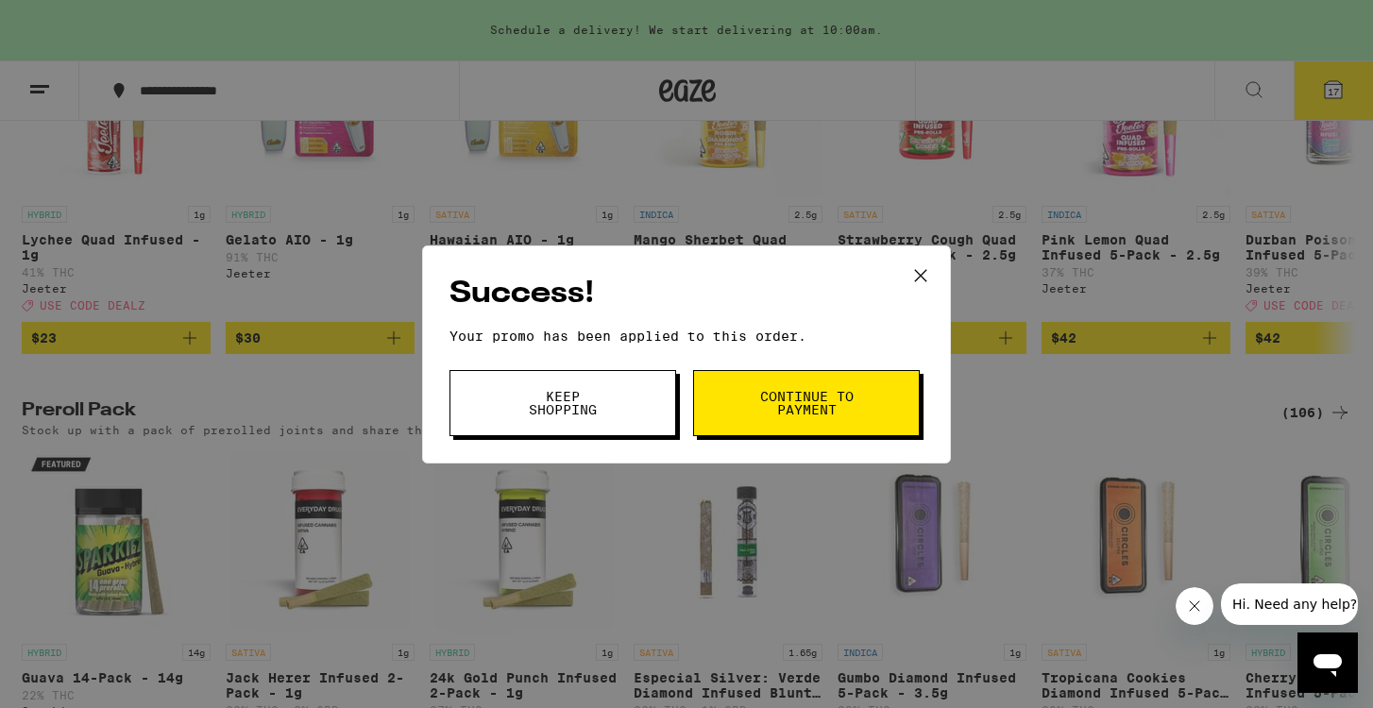
click at [782, 403] on span "Continue to payment" at bounding box center [806, 403] width 96 height 26
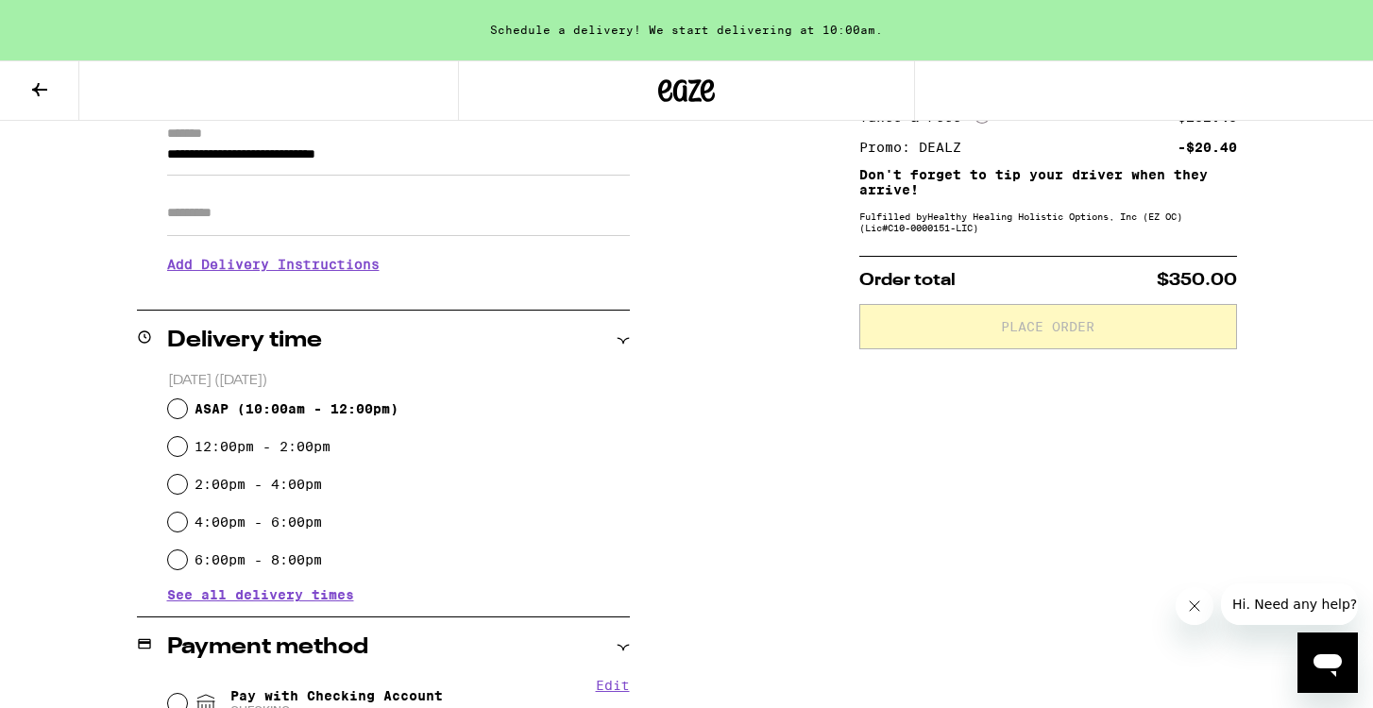
scroll to position [275, 0]
click at [177, 408] on input "ASAP ( 10:00am - 12:00pm )" at bounding box center [177, 409] width 19 height 19
radio input "true"
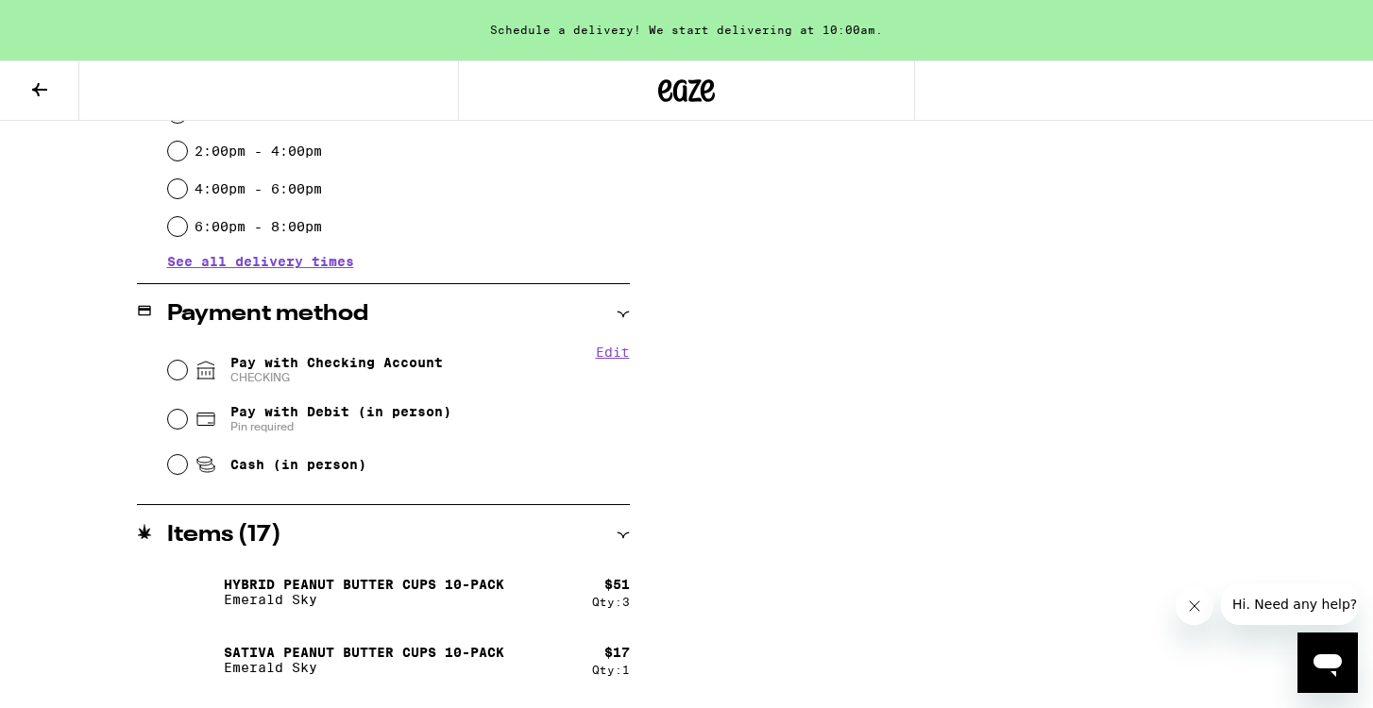
scroll to position [610, 0]
click at [178, 368] on input "Pay with Checking Account CHECKING" at bounding box center [177, 369] width 19 height 19
radio input "true"
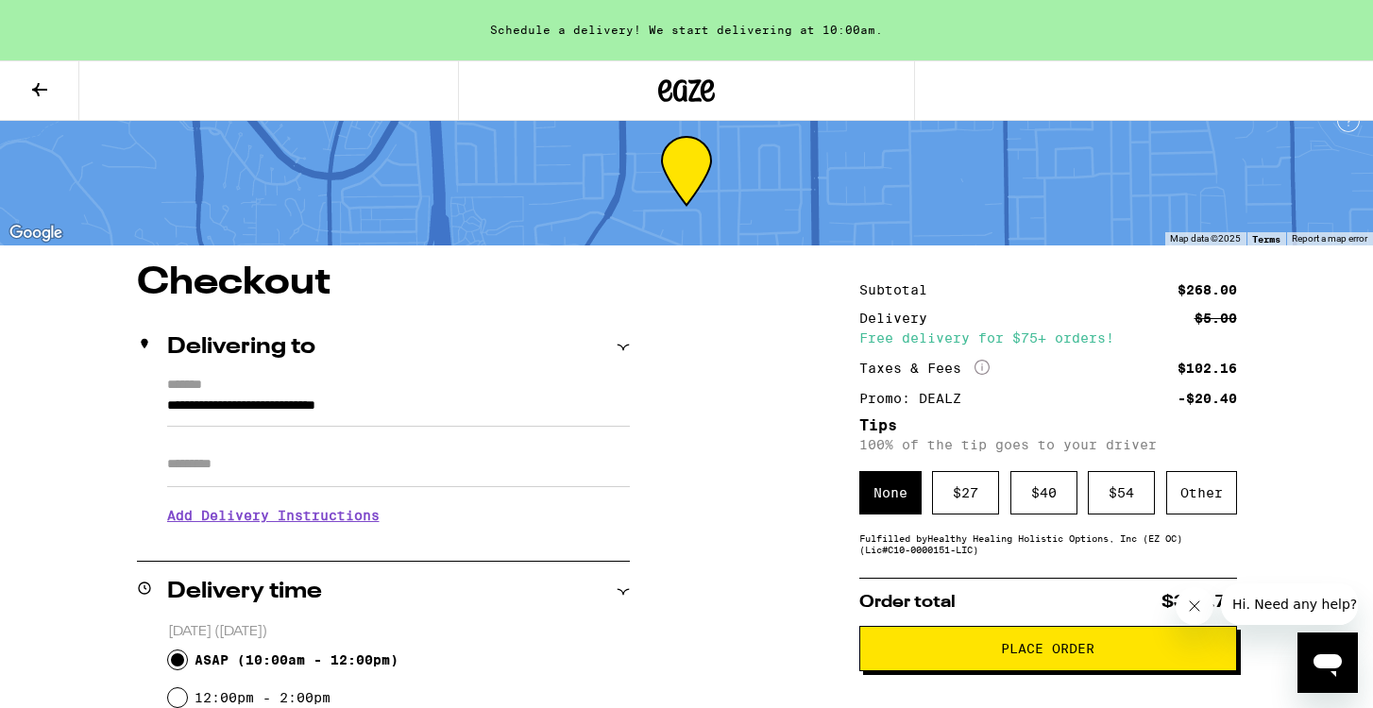
scroll to position [18, 0]
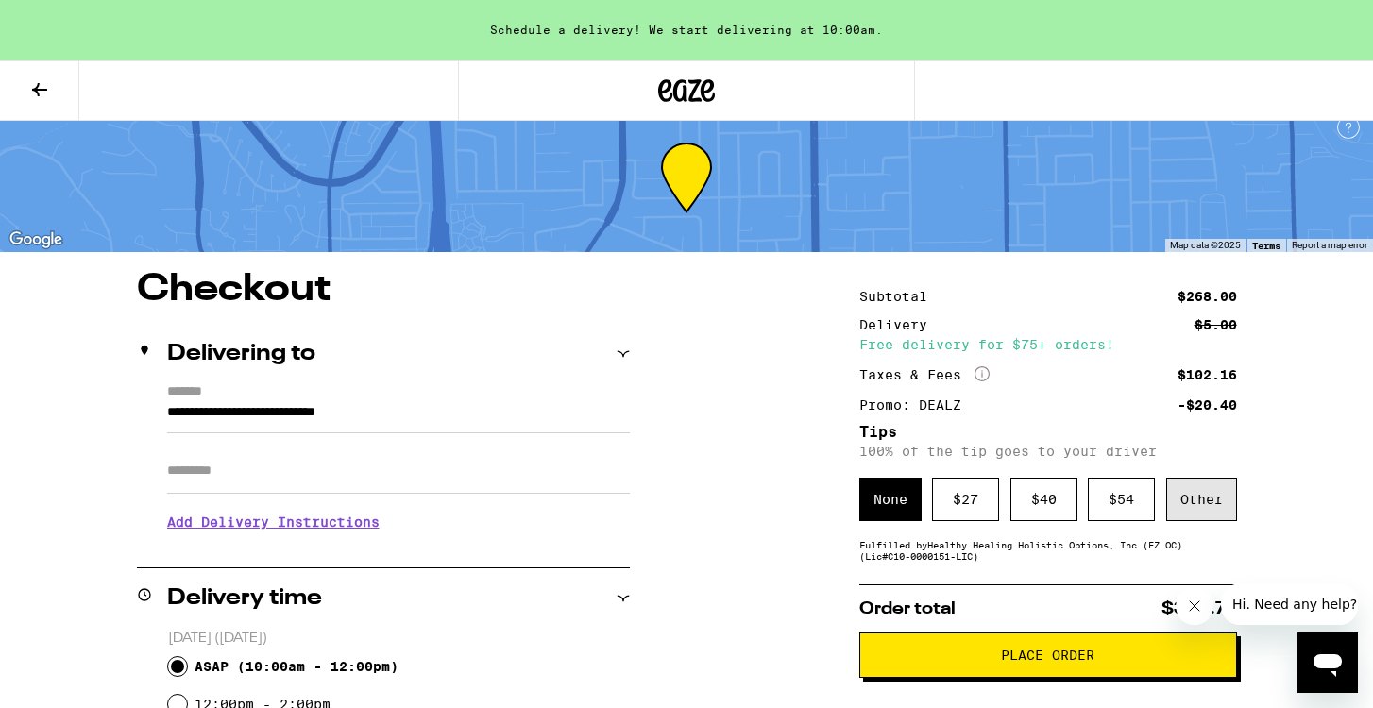
click at [1191, 506] on div "Other" at bounding box center [1201, 499] width 71 height 43
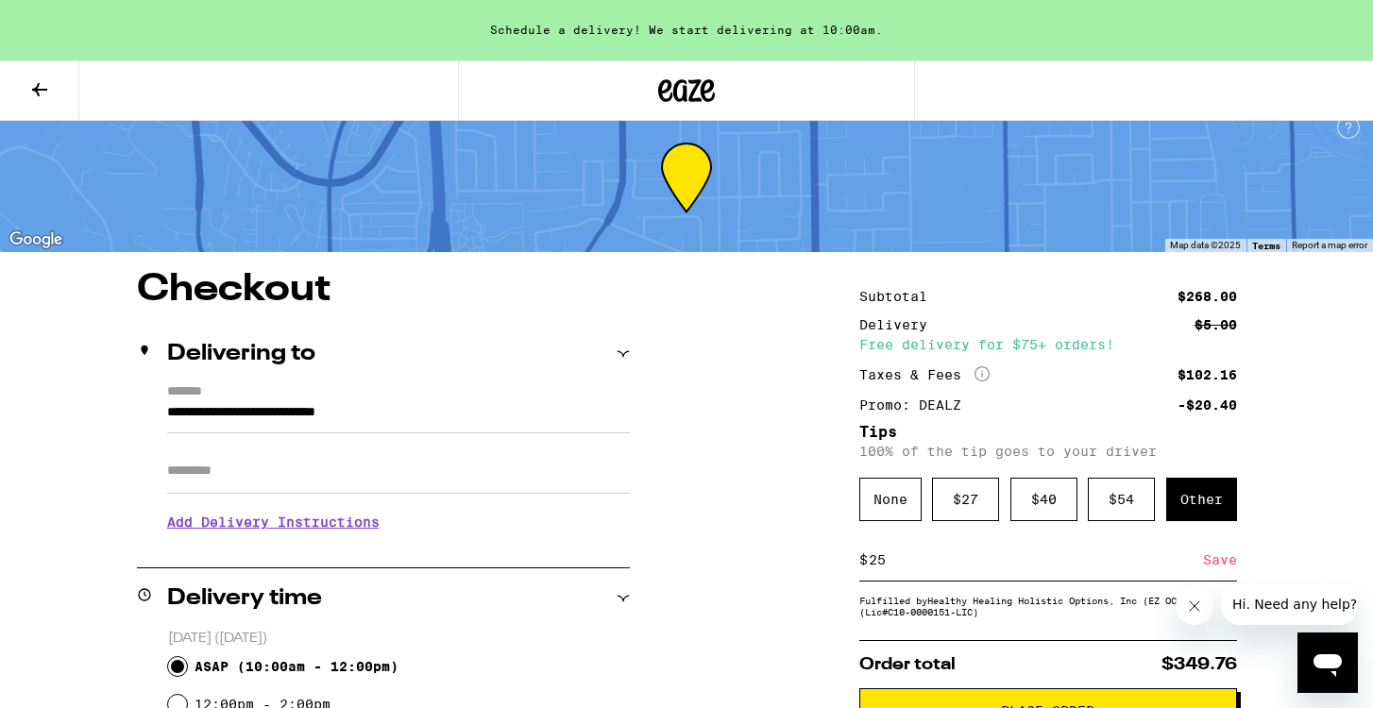
type input "25"
click at [1214, 561] on div "Save" at bounding box center [1220, 560] width 34 height 42
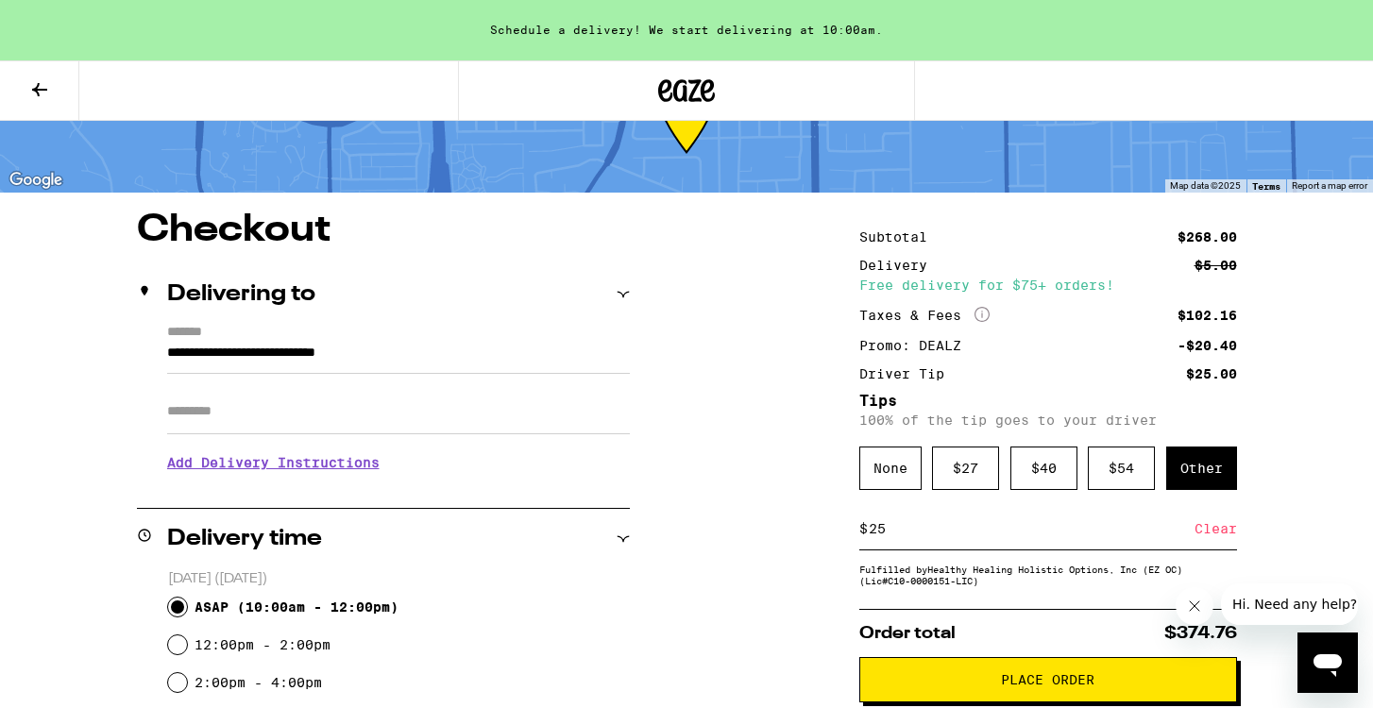
scroll to position [77, 0]
click at [41, 82] on icon at bounding box center [39, 89] width 23 height 23
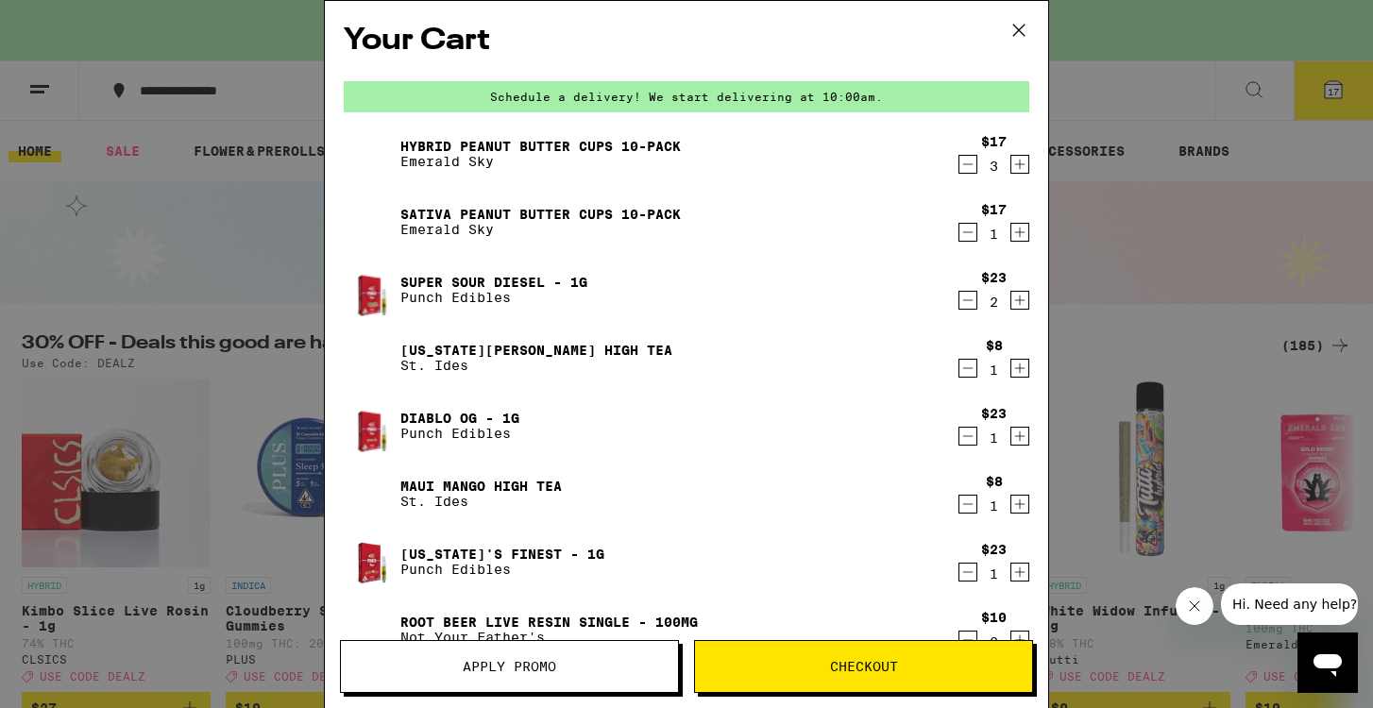
click at [1022, 30] on icon at bounding box center [1018, 30] width 28 height 28
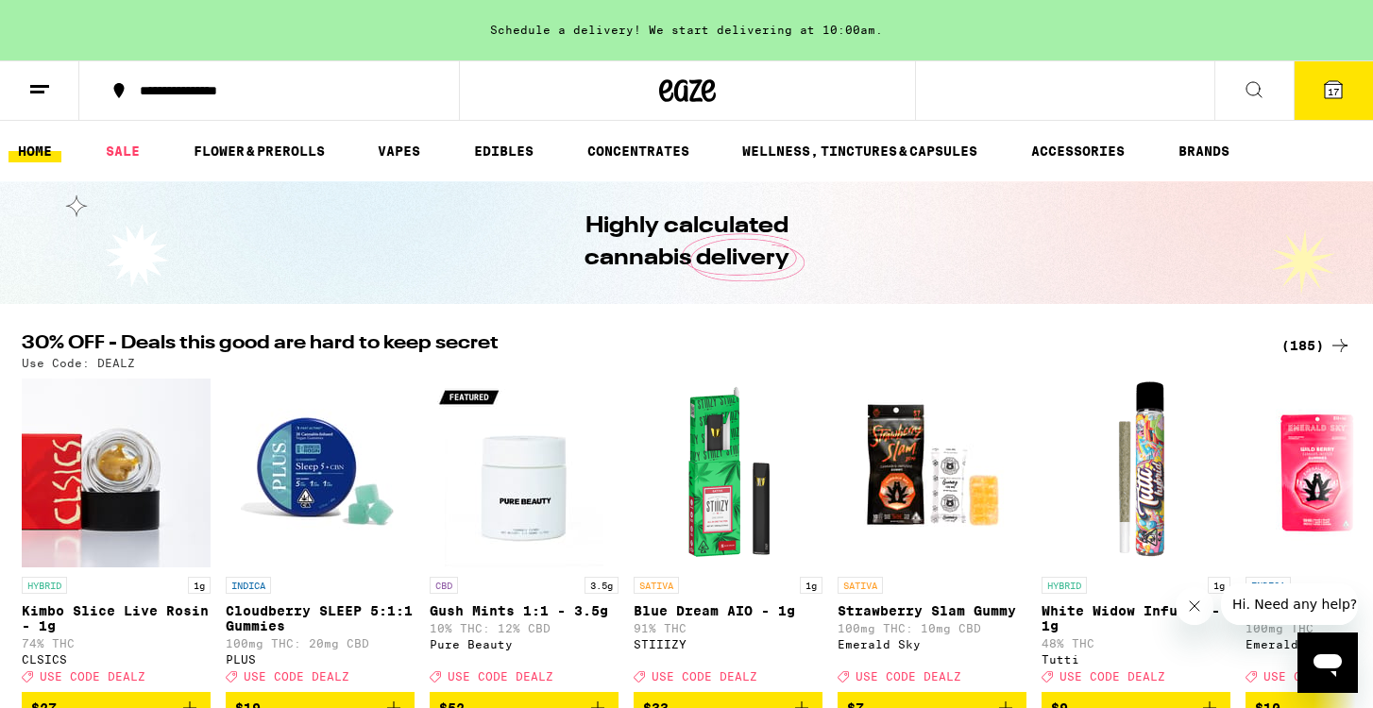
click at [1324, 97] on icon at bounding box center [1332, 89] width 17 height 17
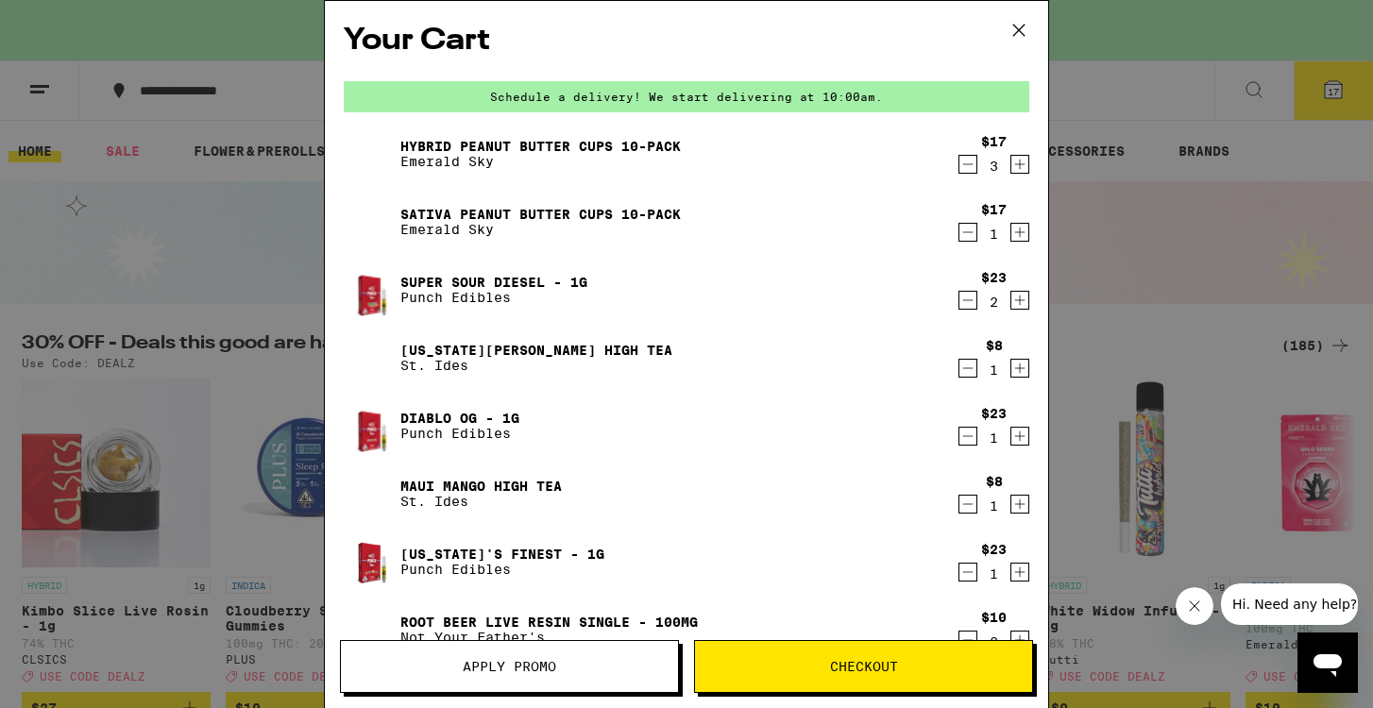
click at [1023, 166] on icon "Increment" at bounding box center [1020, 165] width 10 height 10
click at [1023, 165] on icon "Increment" at bounding box center [1019, 164] width 17 height 23
click at [1020, 233] on icon "Increment" at bounding box center [1020, 233] width 10 height 10
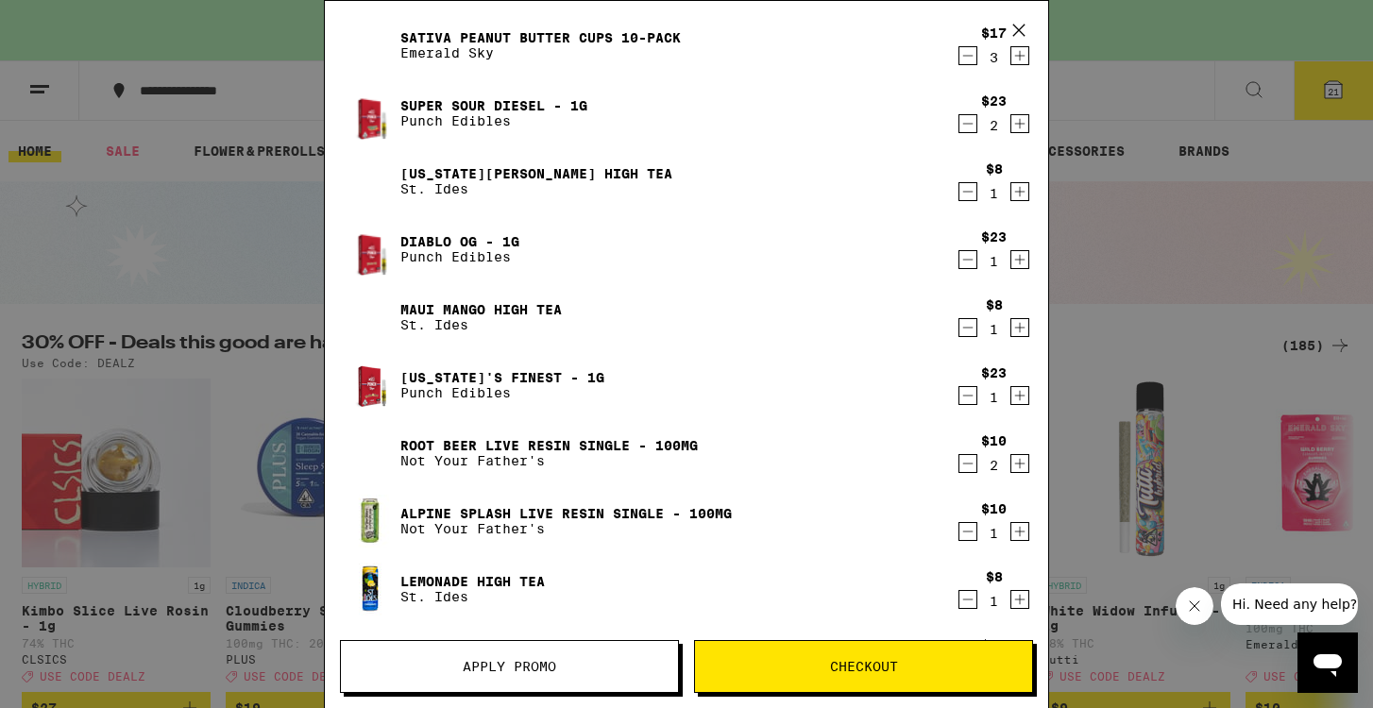
scroll to position [153, 0]
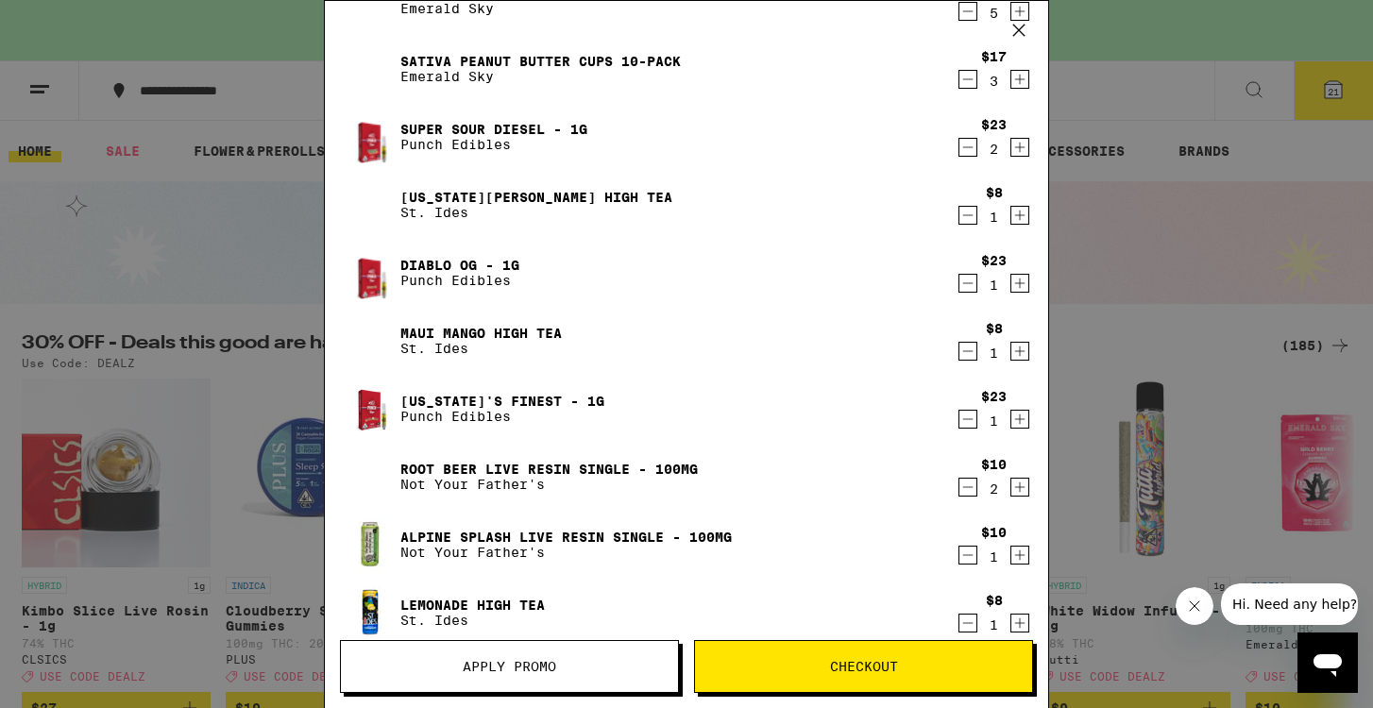
click at [967, 419] on icon "Decrement" at bounding box center [968, 419] width 10 height 0
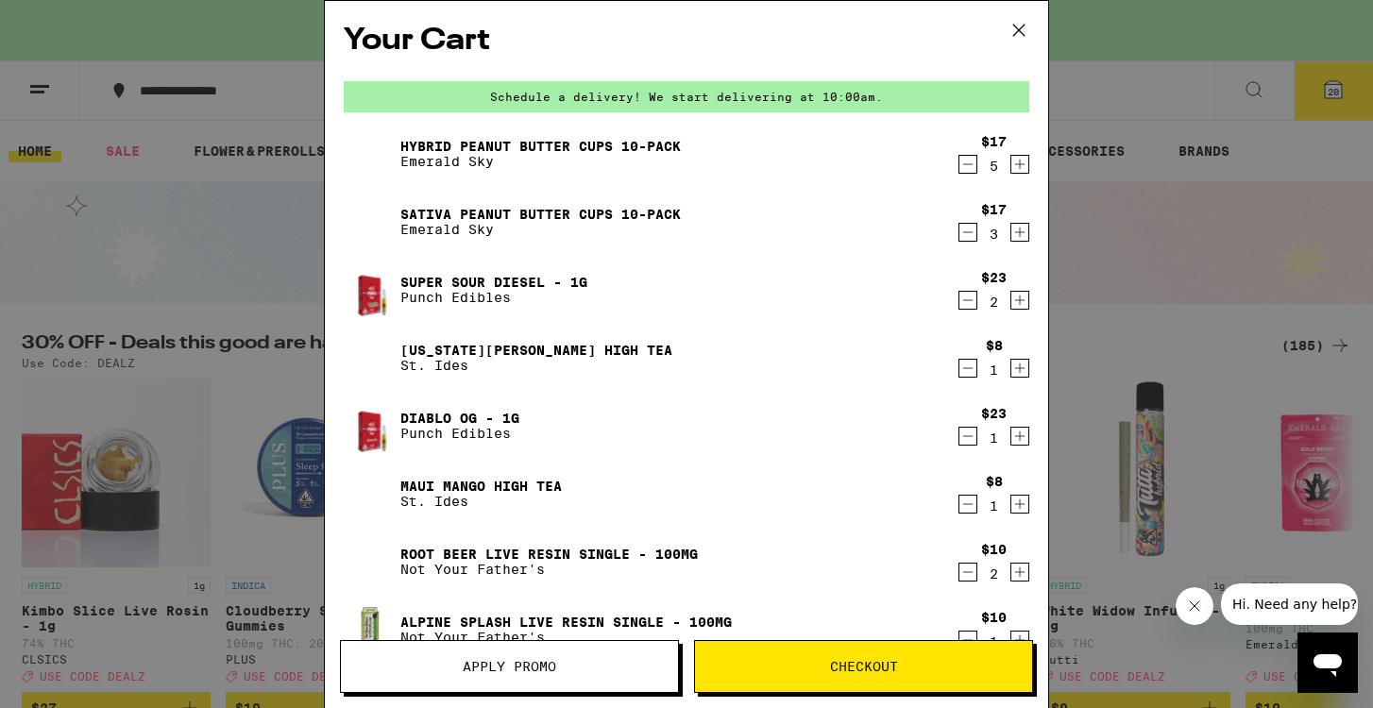
scroll to position [0, 0]
click at [1020, 30] on icon at bounding box center [1018, 30] width 28 height 28
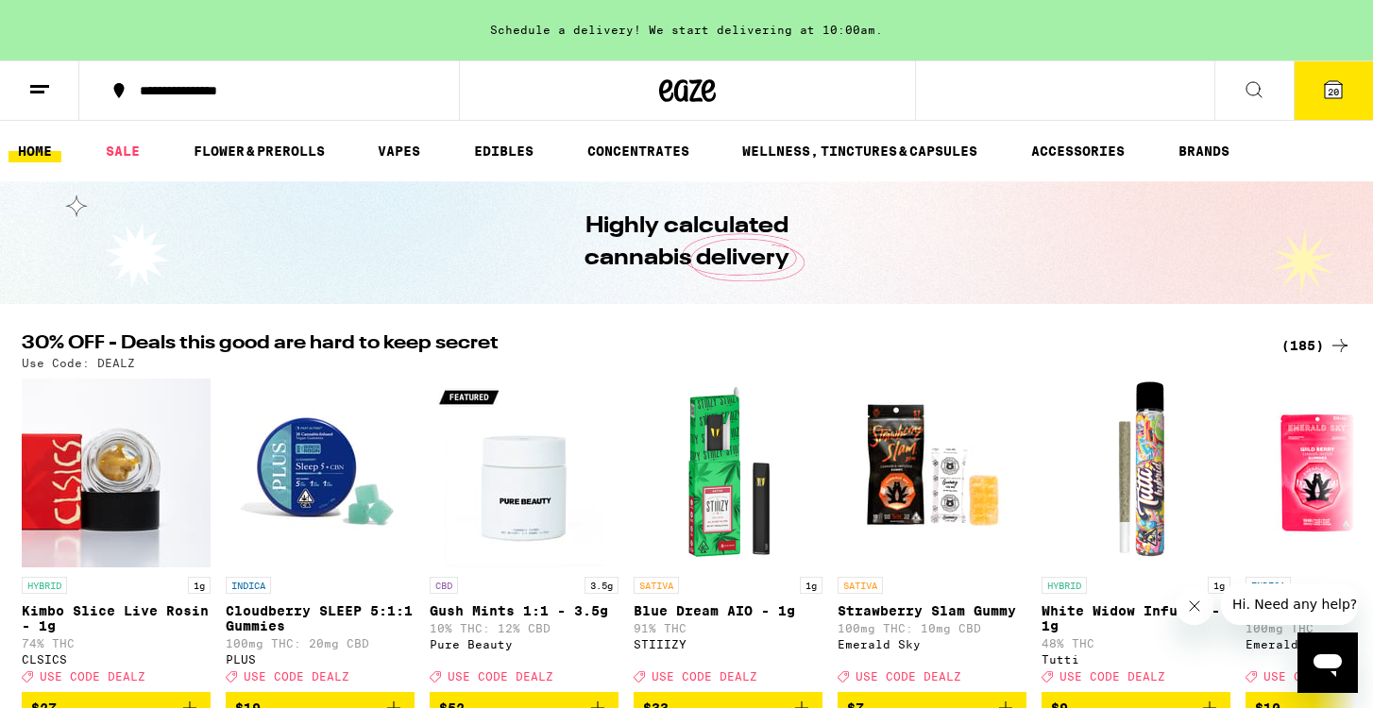
click at [1308, 347] on div "(185)" at bounding box center [1316, 345] width 70 height 23
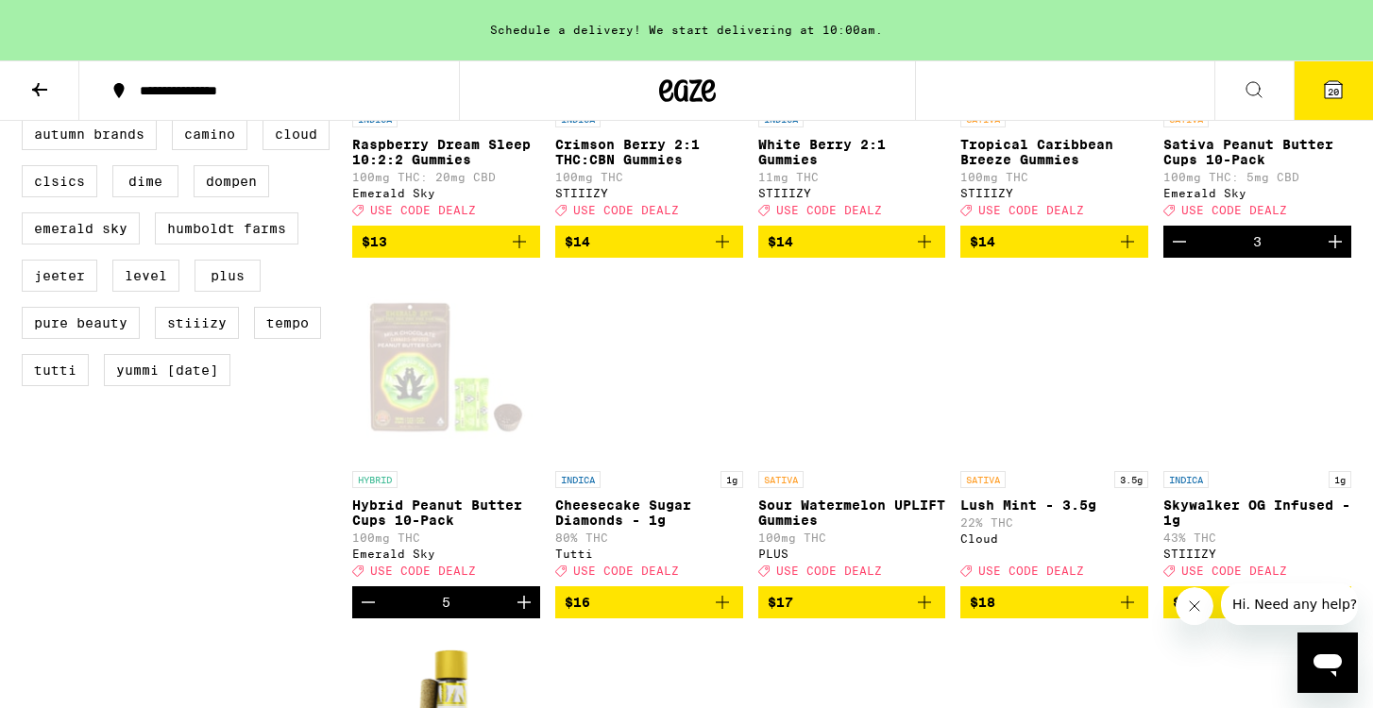
scroll to position [1502, 0]
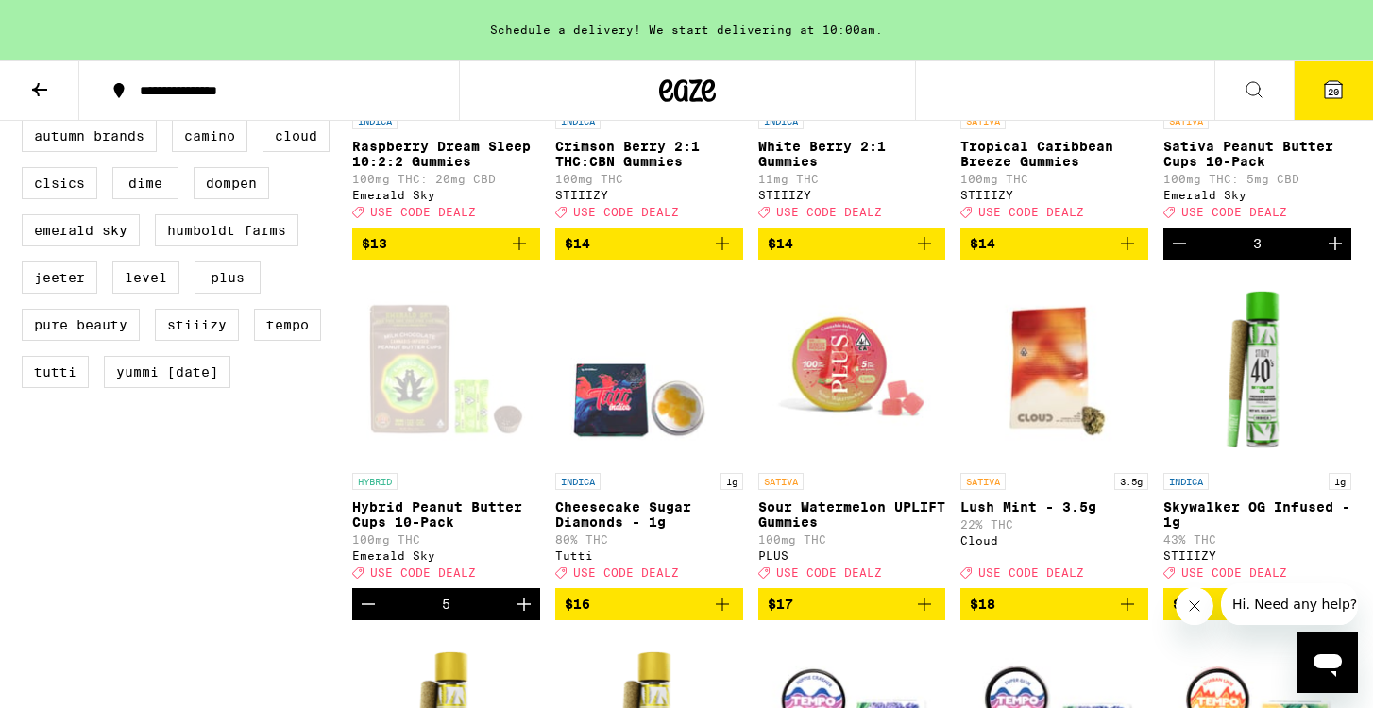
click at [1330, 255] on icon "Increment" at bounding box center [1335, 243] width 23 height 23
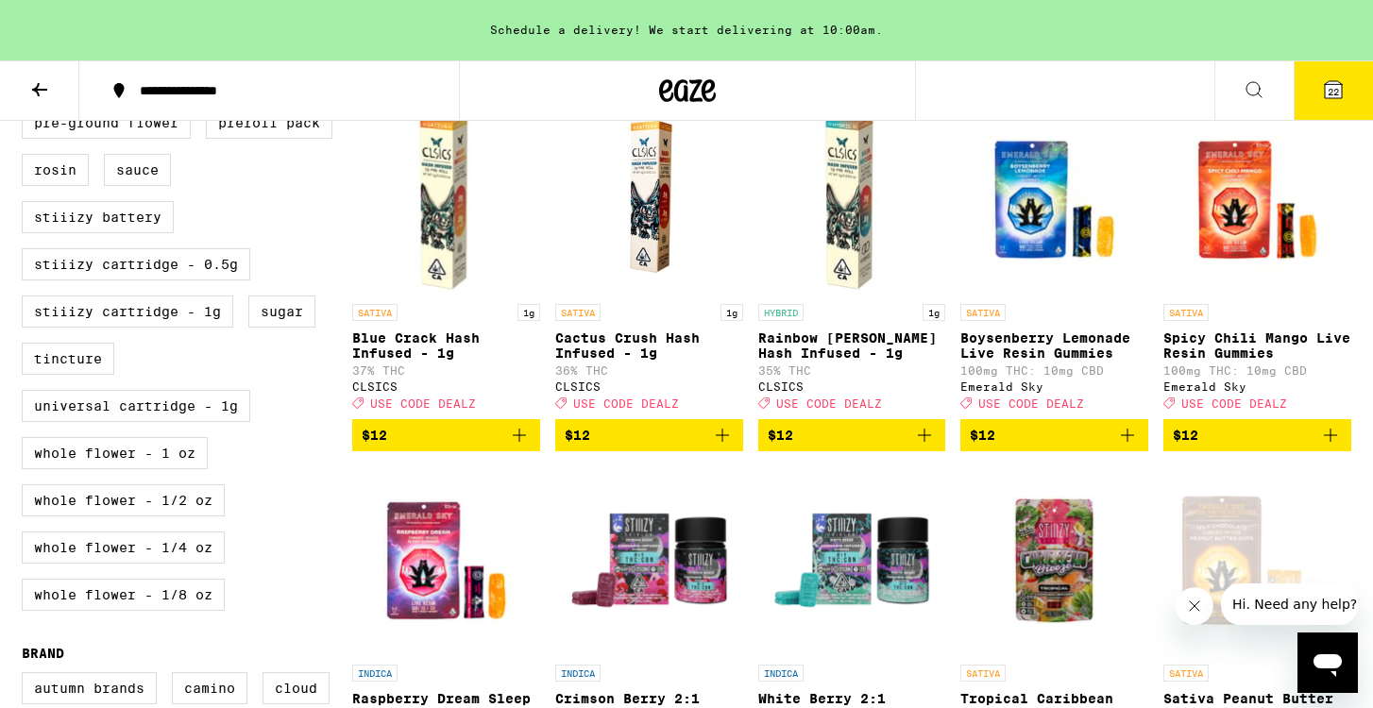
scroll to position [720, 0]
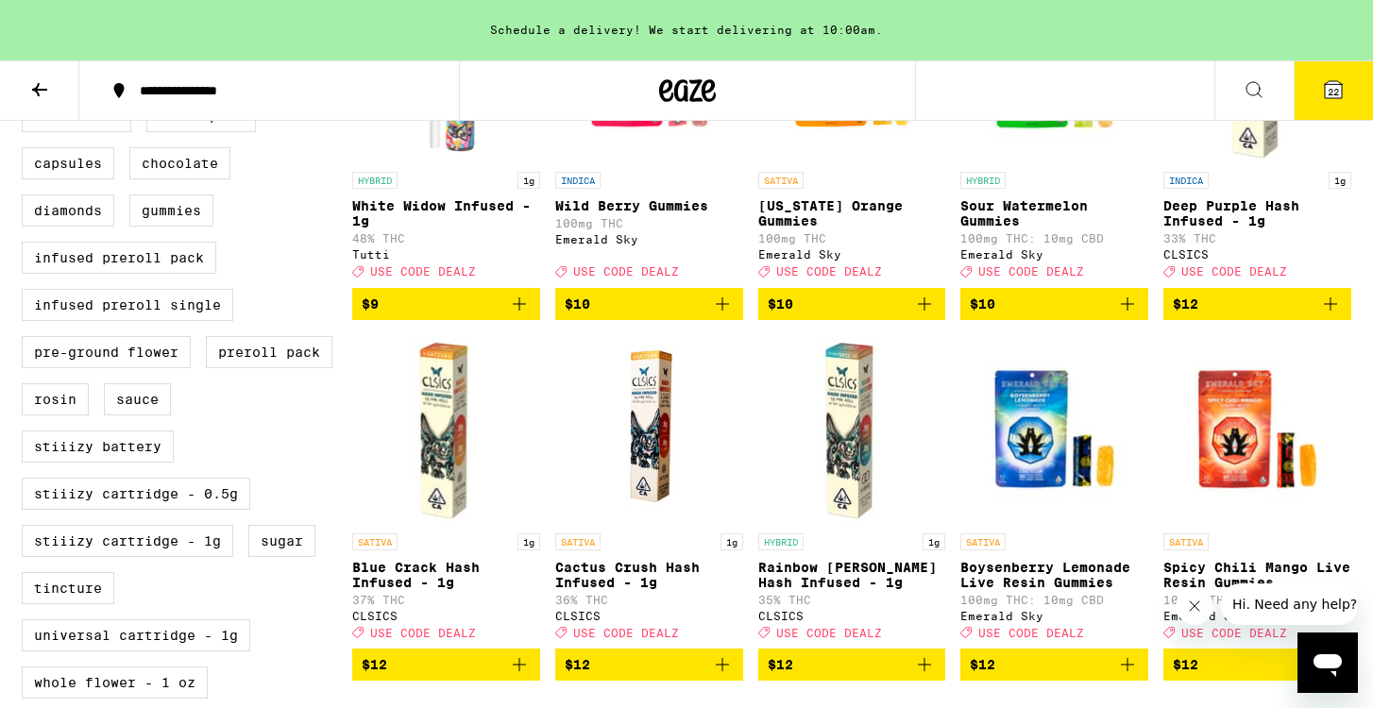
click at [1338, 81] on icon at bounding box center [1332, 89] width 17 height 17
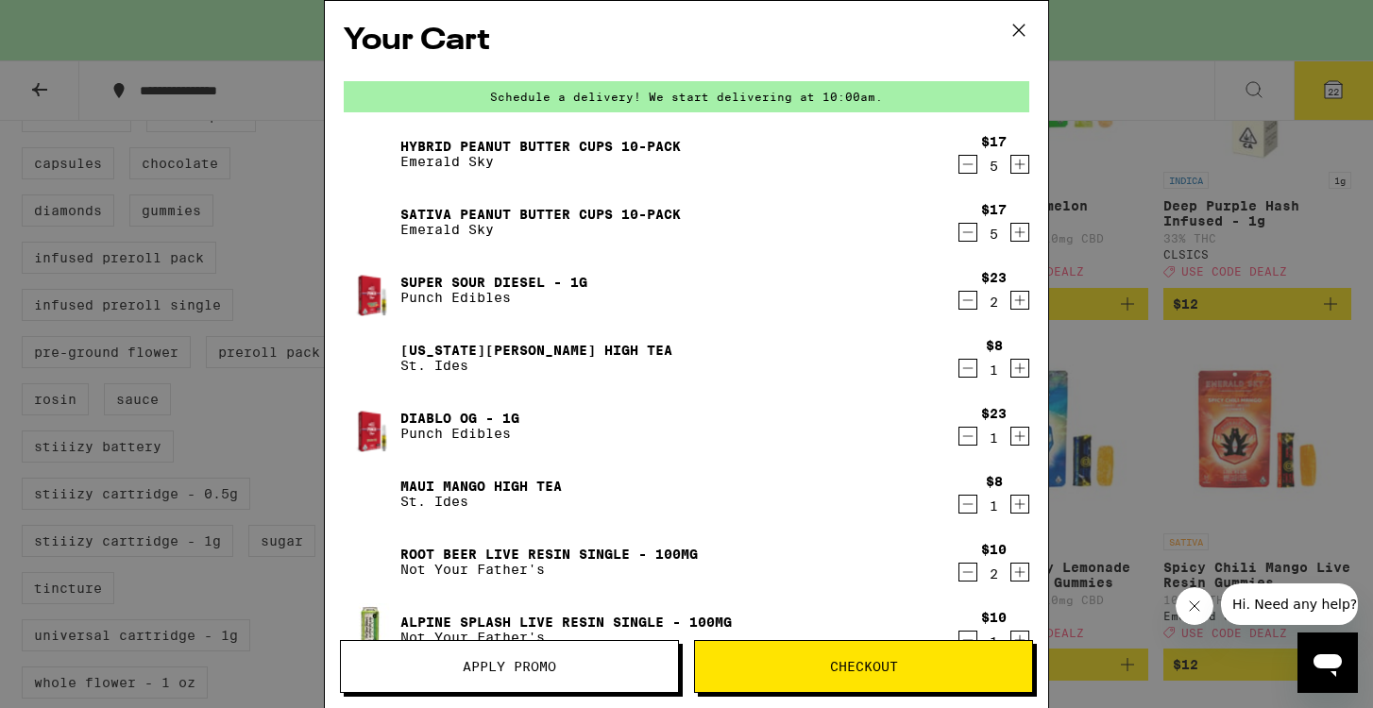
click at [848, 660] on span "Checkout" at bounding box center [864, 666] width 68 height 13
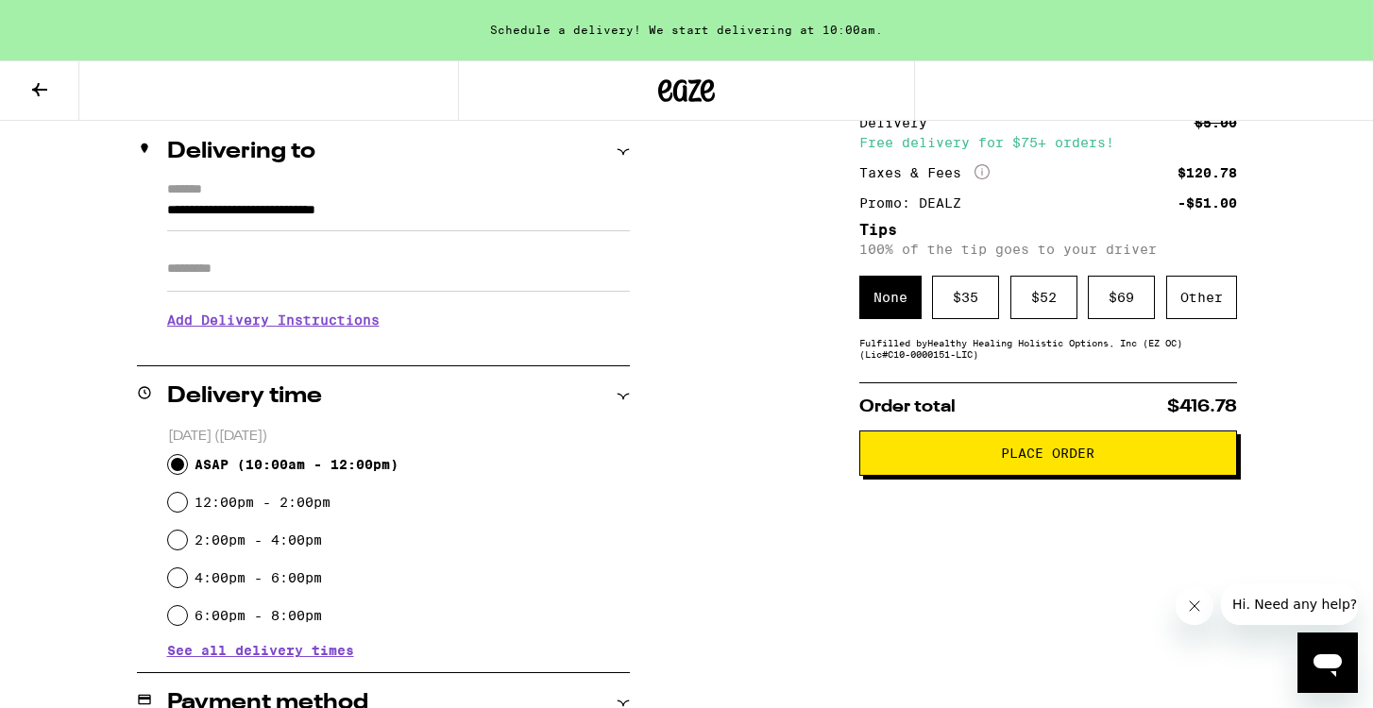
scroll to position [218, 0]
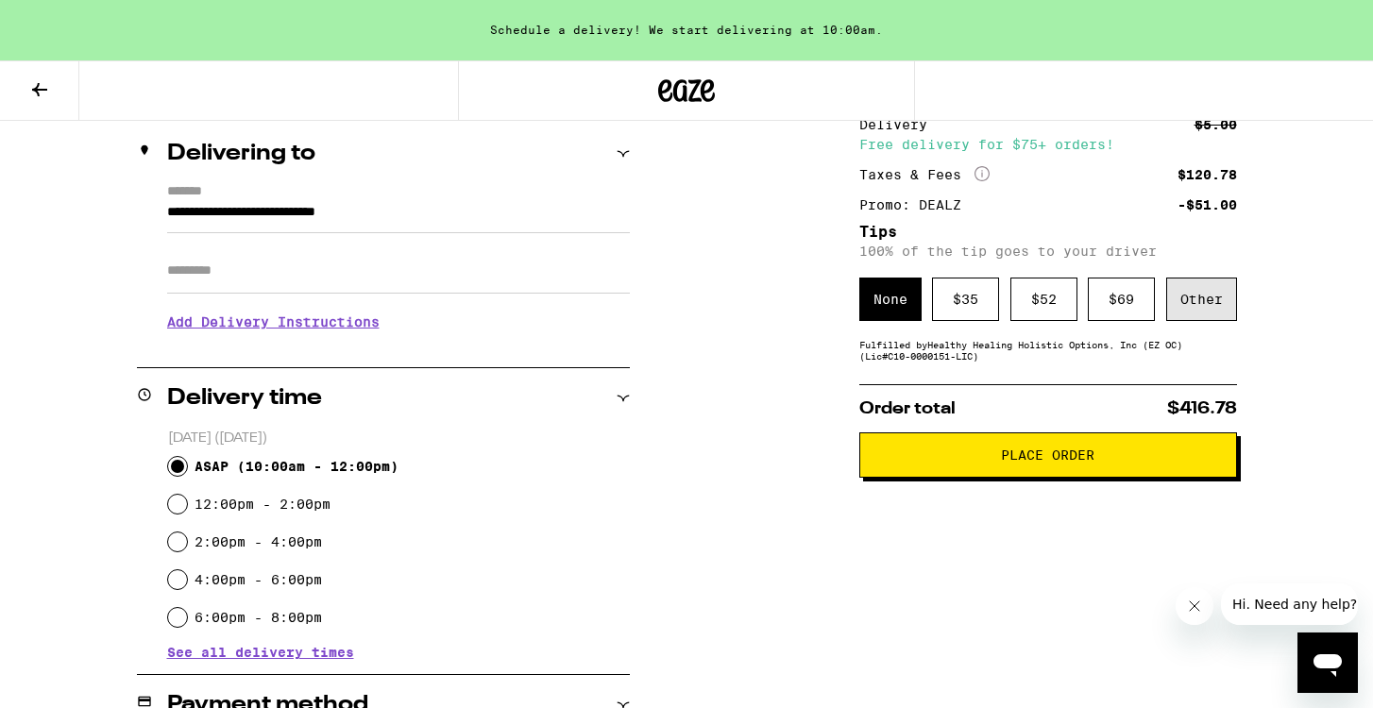
click at [1201, 304] on div "Other" at bounding box center [1201, 299] width 71 height 43
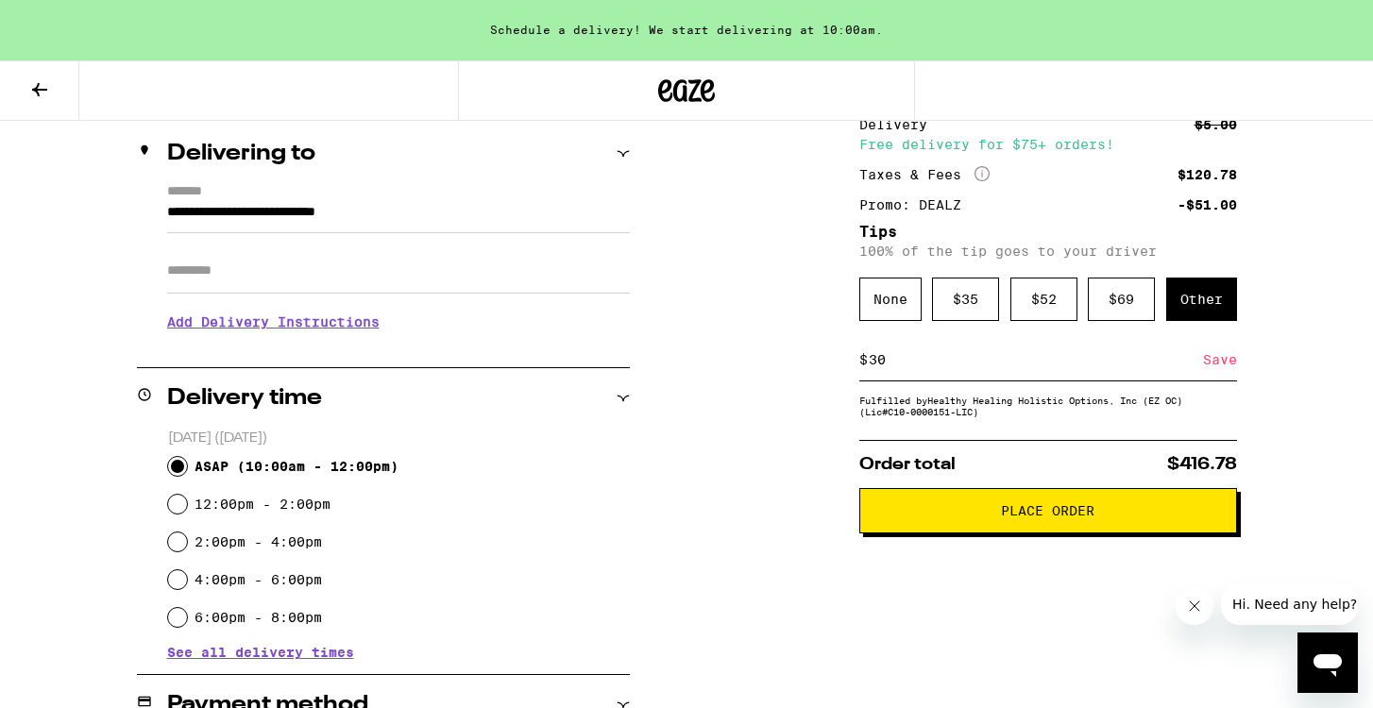
type input "30"
click at [1230, 369] on div "Save" at bounding box center [1220, 360] width 34 height 42
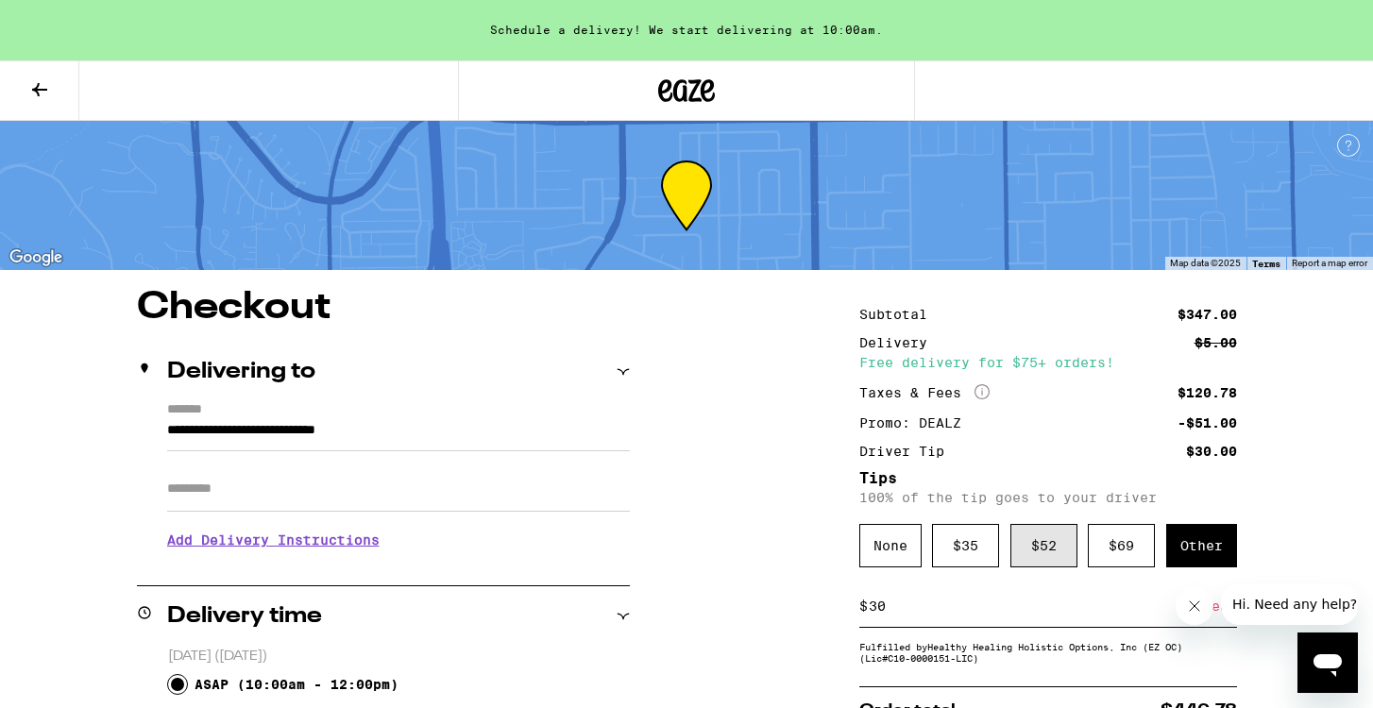
scroll to position [0, 0]
click at [1197, 606] on icon "Close message from company" at bounding box center [1194, 606] width 15 height 15
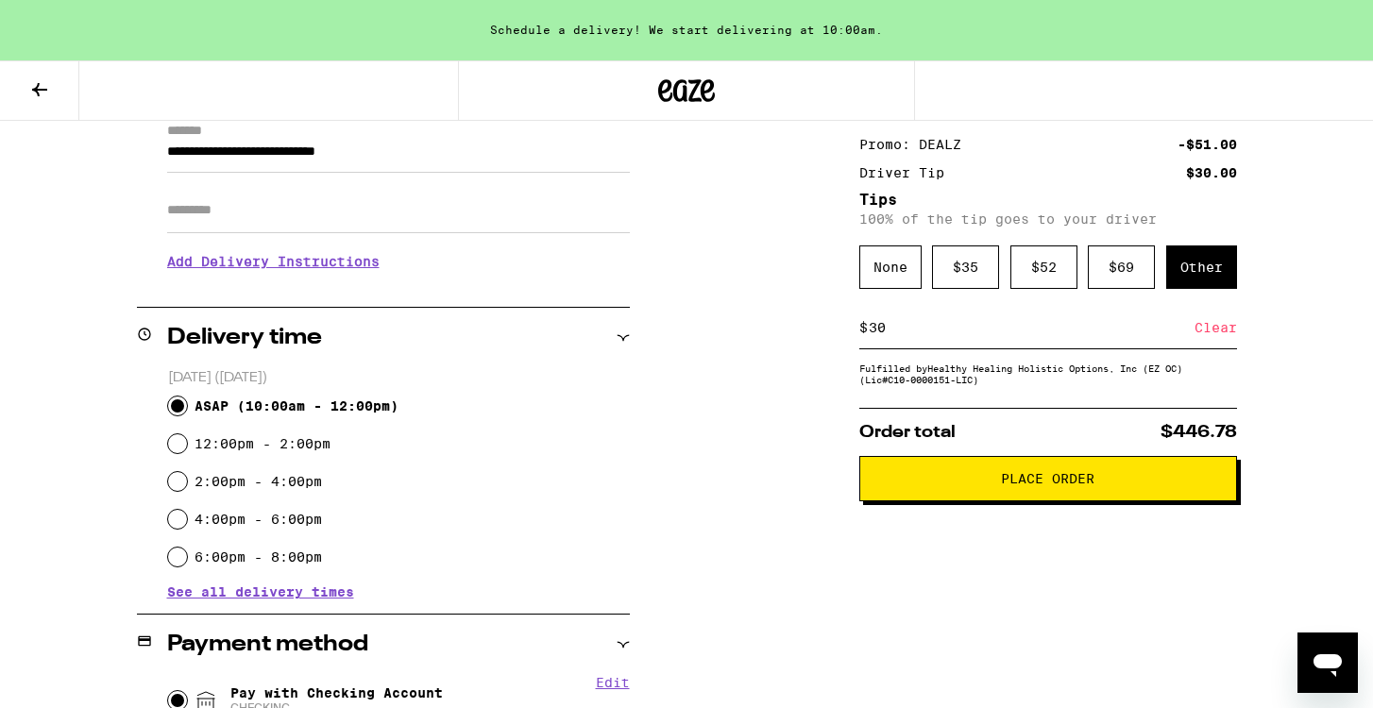
scroll to position [276, 0]
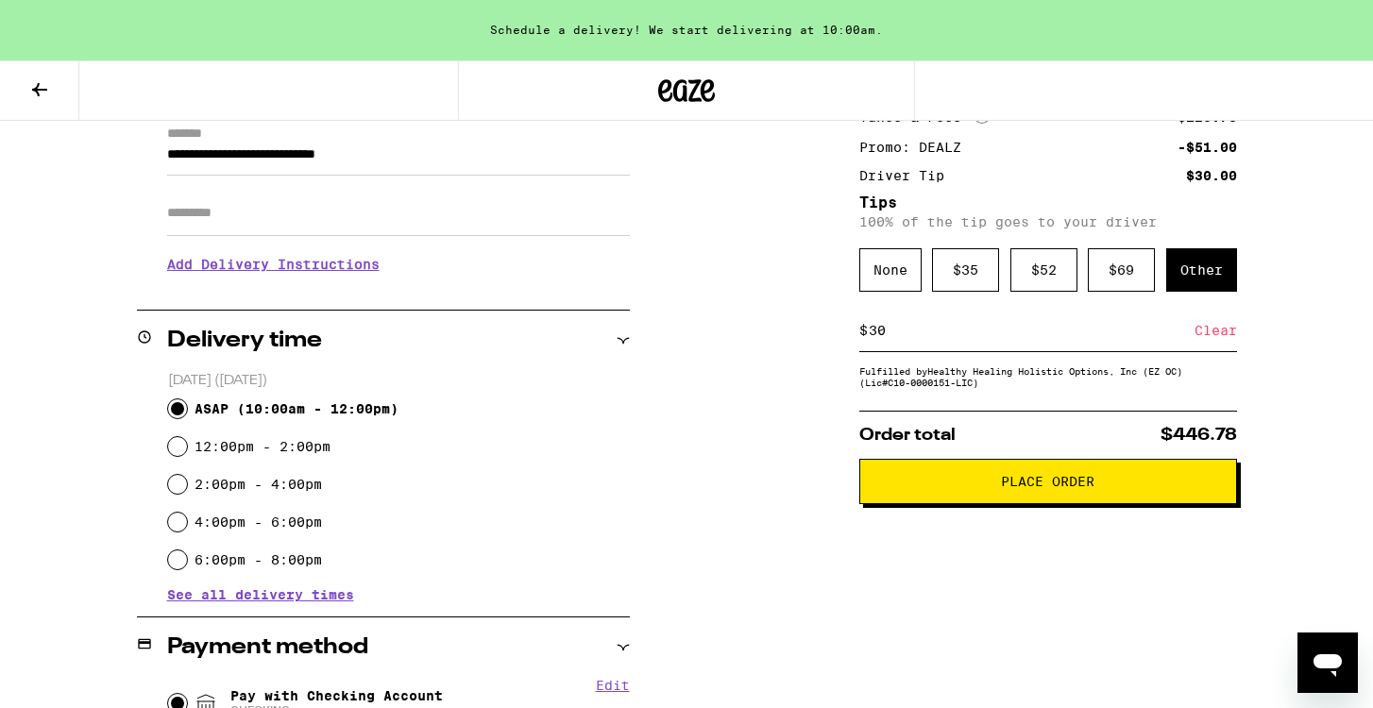
click at [1084, 483] on span "Place Order" at bounding box center [1047, 481] width 93 height 13
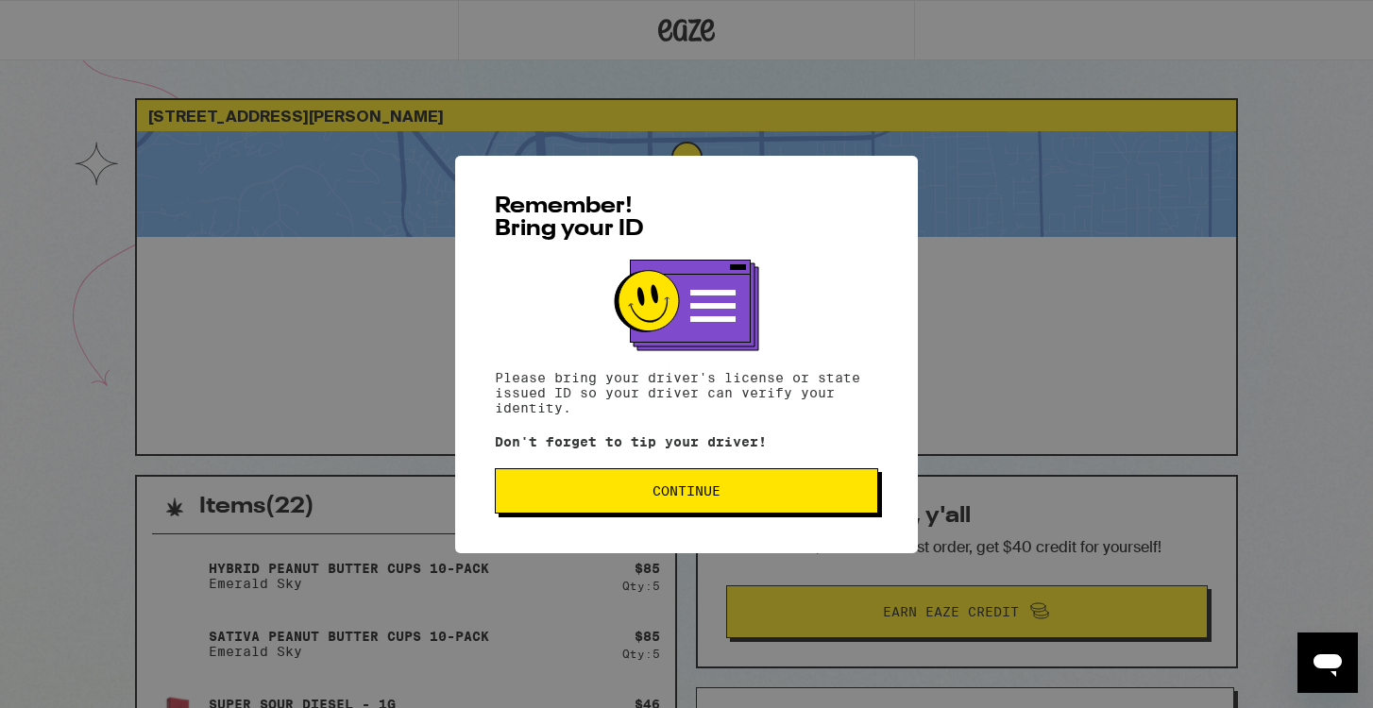
drag, startPoint x: 1084, startPoint y: 483, endPoint x: 846, endPoint y: 499, distance: 238.4
click at [1052, 483] on div "Remember! Bring your ID Please bring your driver's license or state issued ID s…" at bounding box center [686, 354] width 1373 height 708
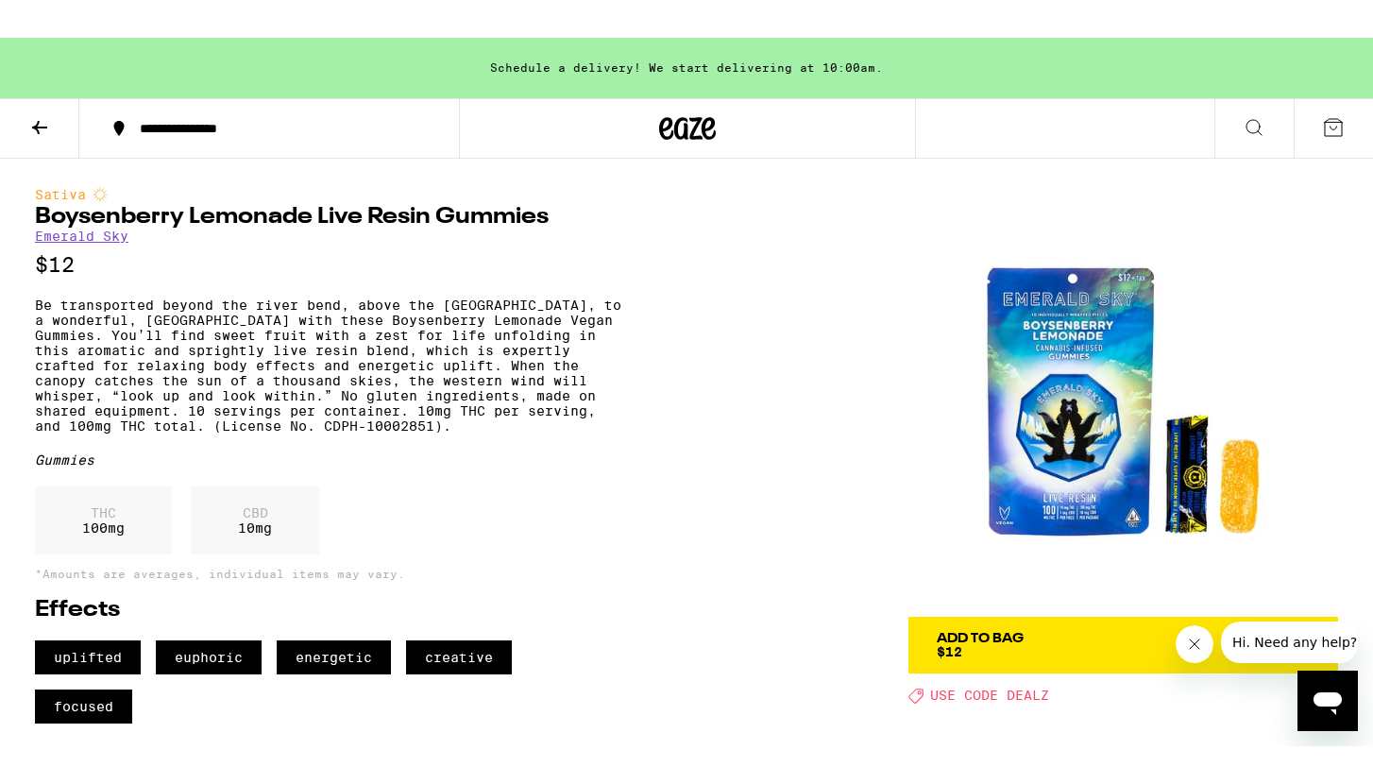
click at [42, 84] on icon at bounding box center [39, 89] width 23 height 23
click at [35, 87] on icon at bounding box center [39, 89] width 23 height 23
